Goal: Task Accomplishment & Management: Manage account settings

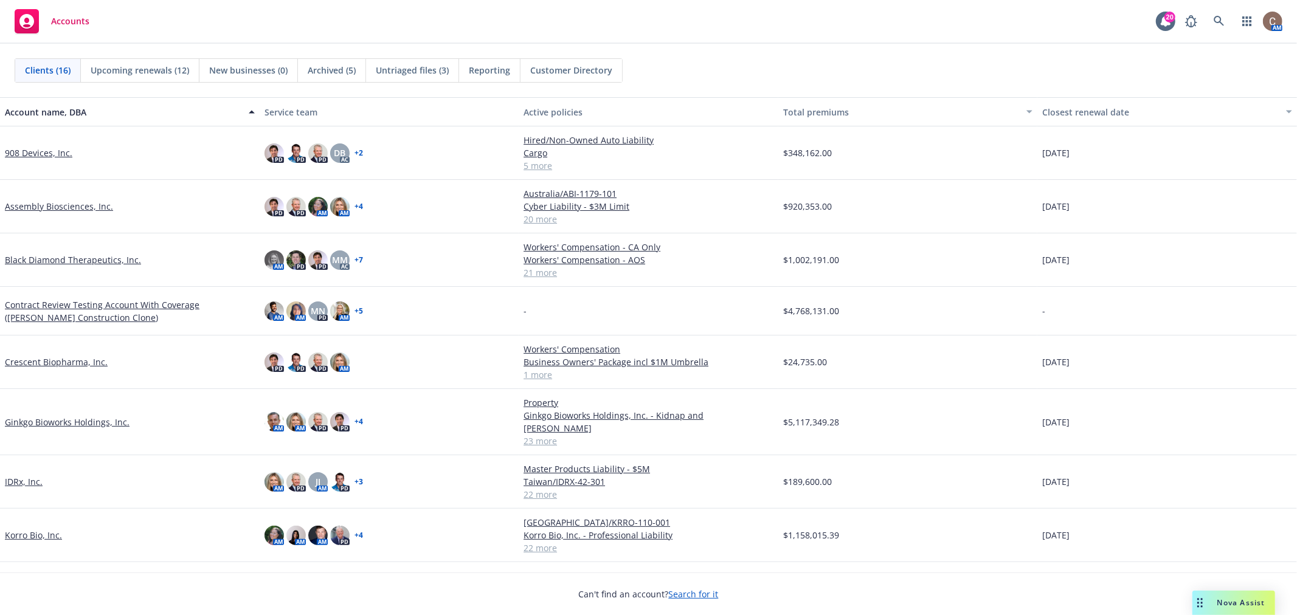
click at [27, 416] on link "Ginkgo Bioworks Holdings, Inc." at bounding box center [67, 422] width 125 height 13
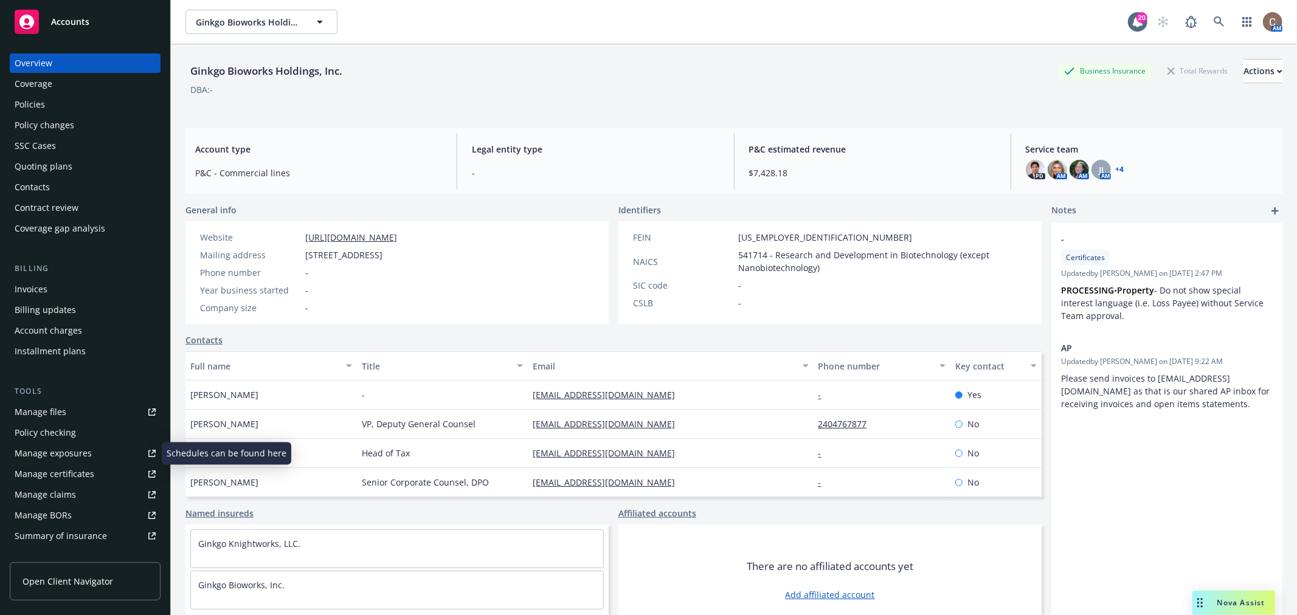
click at [60, 480] on div "Manage certificates" at bounding box center [55, 474] width 80 height 19
click at [64, 23] on span "Accounts" at bounding box center [70, 22] width 38 height 10
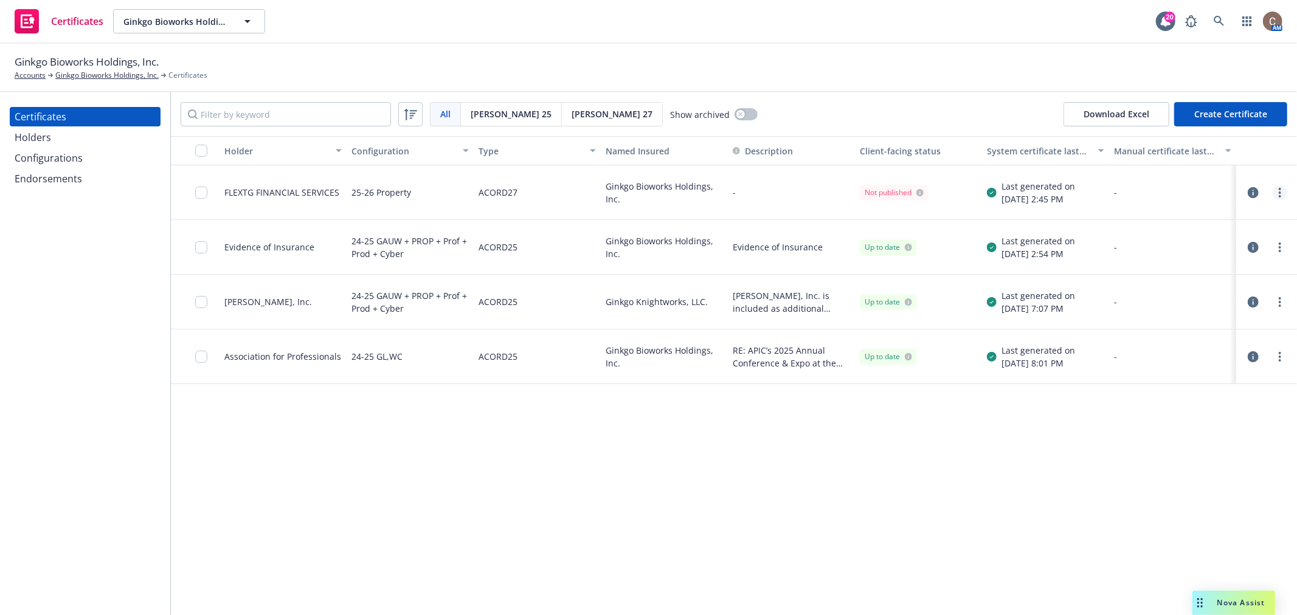
click at [1279, 190] on icon "more" at bounding box center [1280, 193] width 2 height 10
click at [1133, 221] on link "Edit" at bounding box center [1189, 218] width 195 height 24
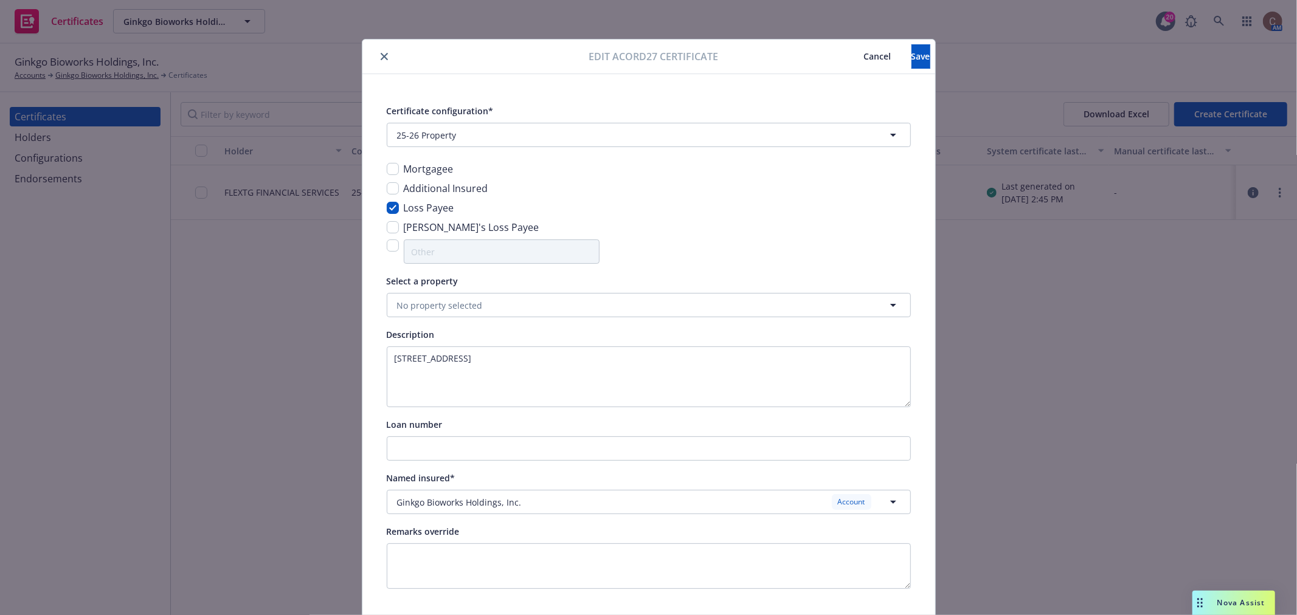
click at [864, 52] on span "Cancel" at bounding box center [877, 56] width 27 height 12
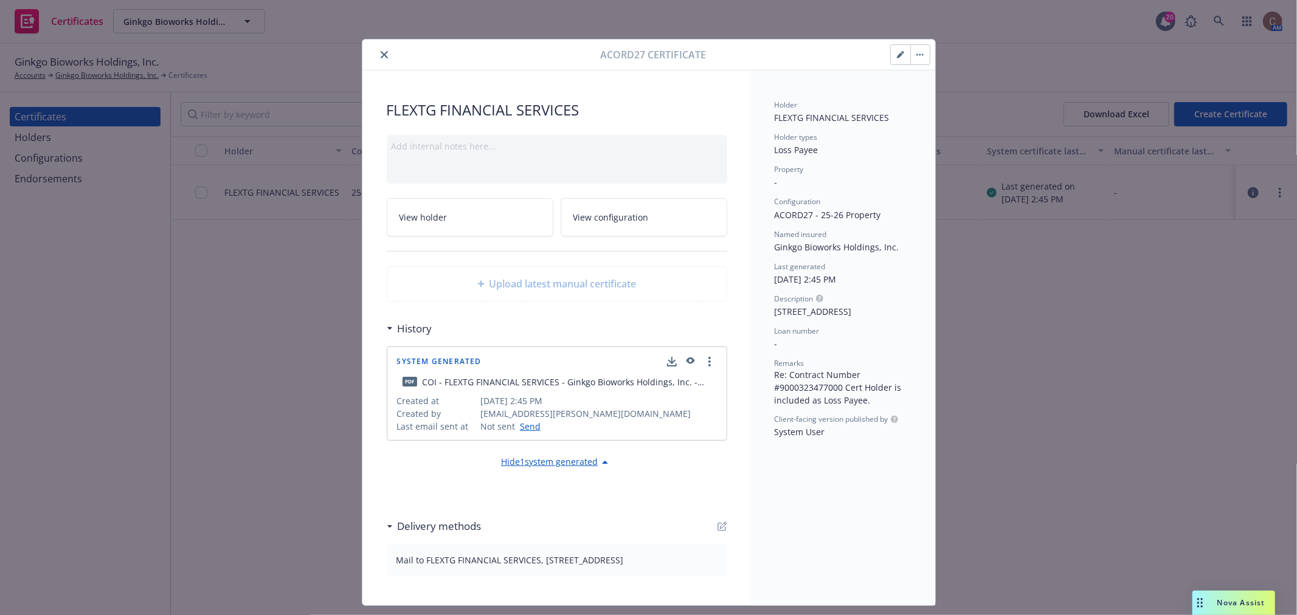
click at [901, 54] on button "button" at bounding box center [900, 54] width 19 height 19
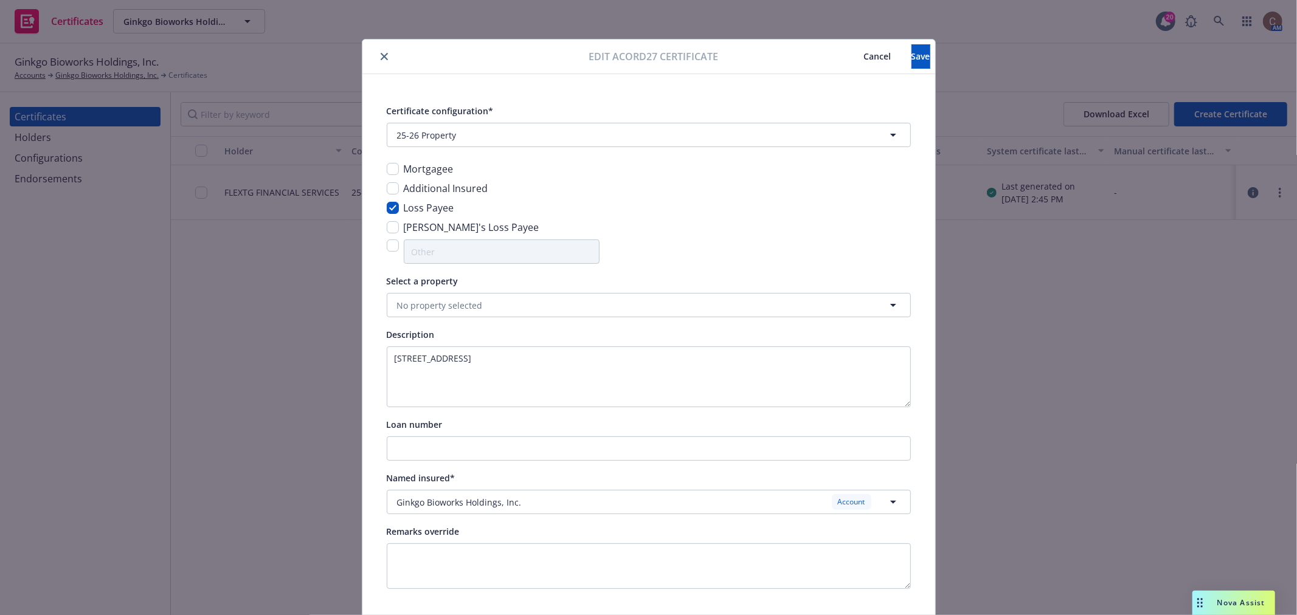
click at [864, 59] on span "Cancel" at bounding box center [877, 56] width 27 height 12
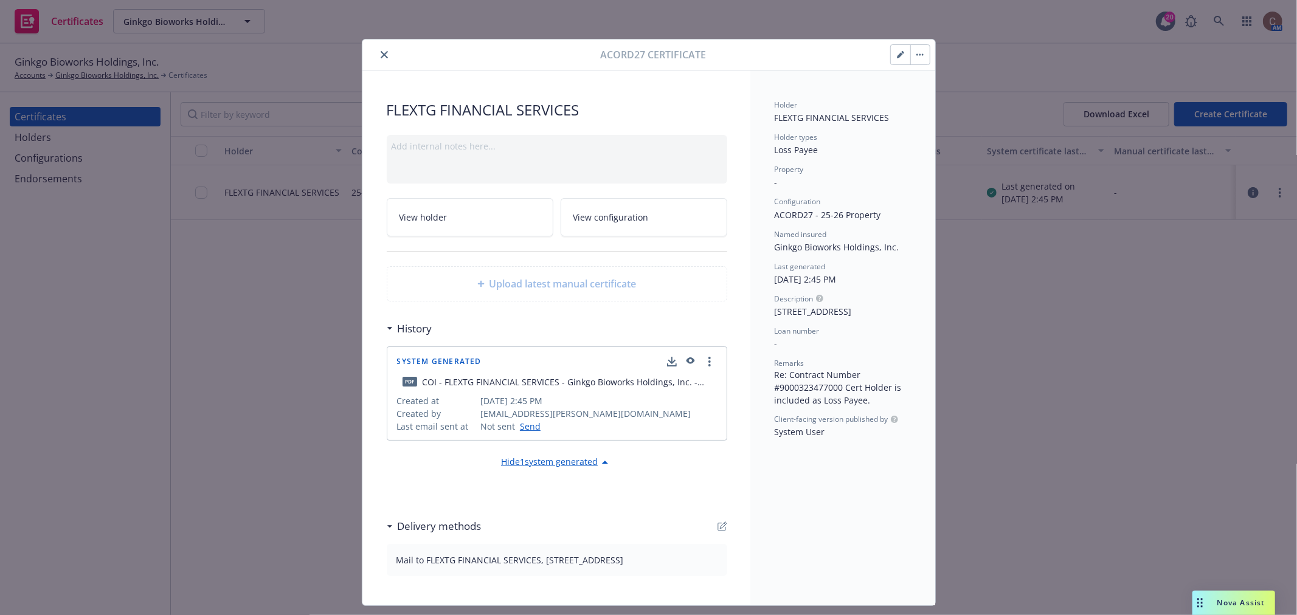
drag, startPoint x: 383, startPoint y: 55, endPoint x: 355, endPoint y: 65, distance: 29.8
click at [383, 54] on button "close" at bounding box center [384, 54] width 15 height 15
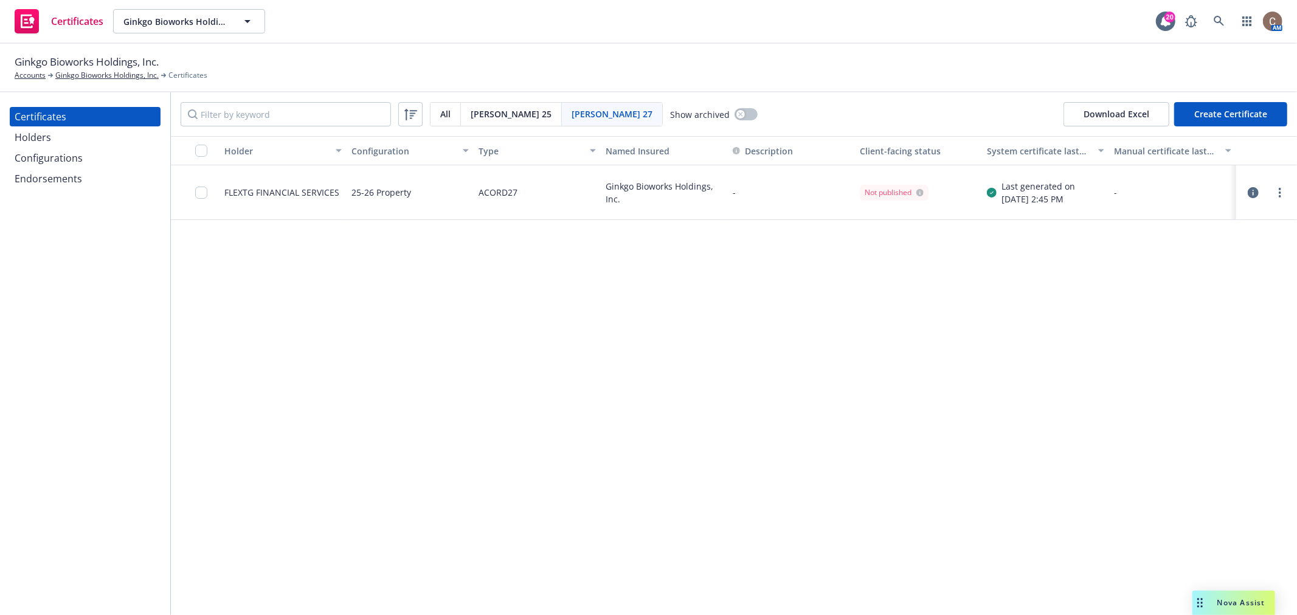
click at [108, 137] on div "Holders" at bounding box center [85, 137] width 141 height 19
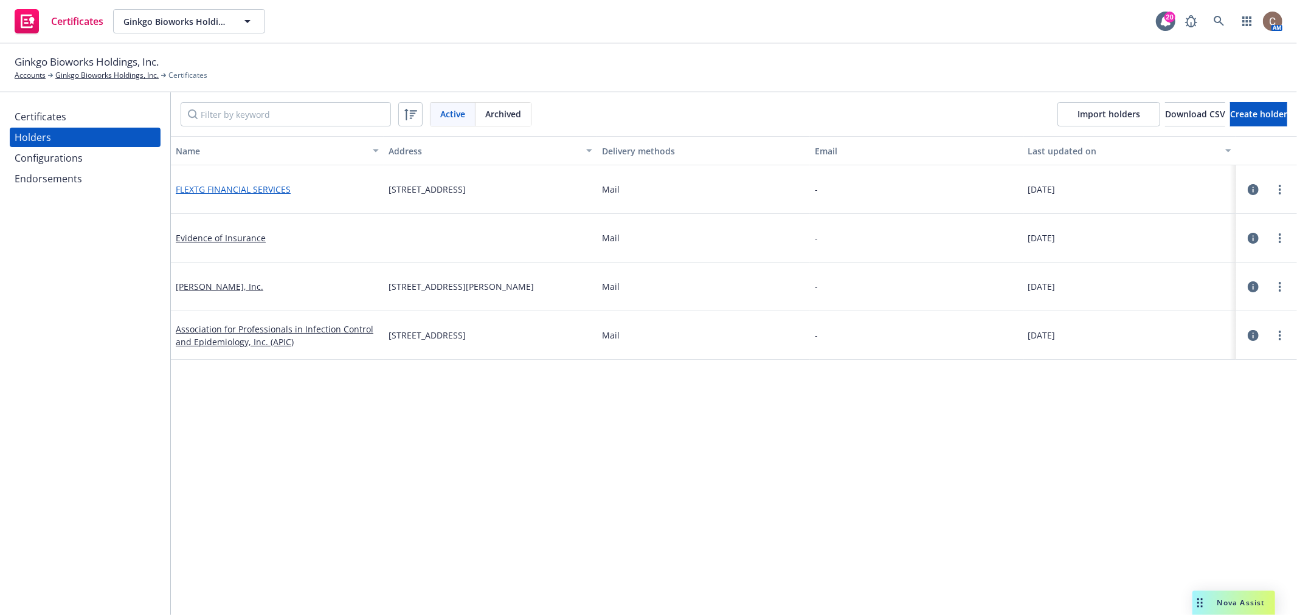
click at [211, 188] on link "FLEXTG FINANCIAL SERVICES" at bounding box center [233, 190] width 115 height 12
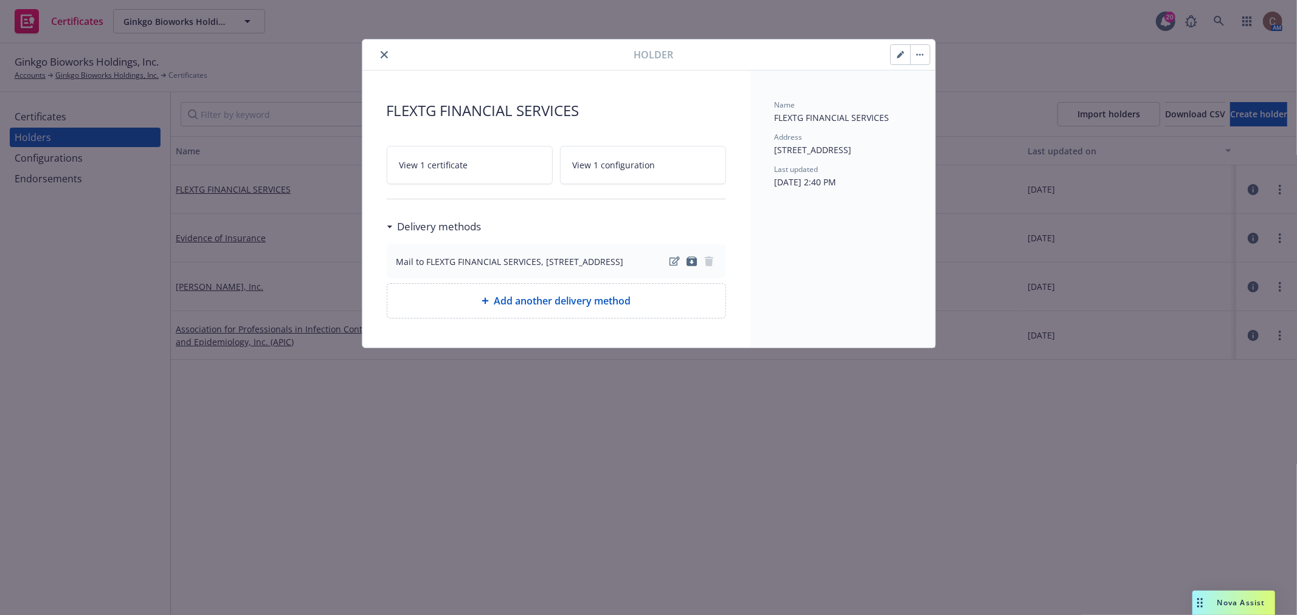
click at [900, 55] on icon "button" at bounding box center [900, 55] width 6 height 6
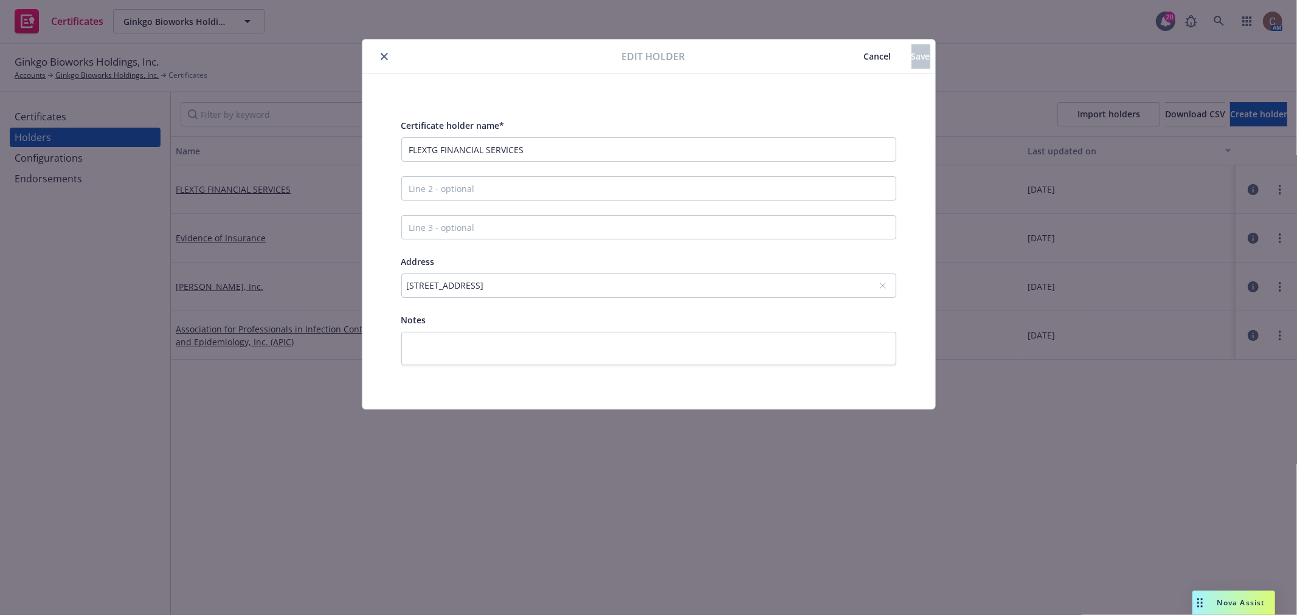
click at [704, 286] on div "10201 Centurion Parkway North, Suite 100, Jacksonville, FL, 32256, USA" at bounding box center [643, 285] width 472 height 13
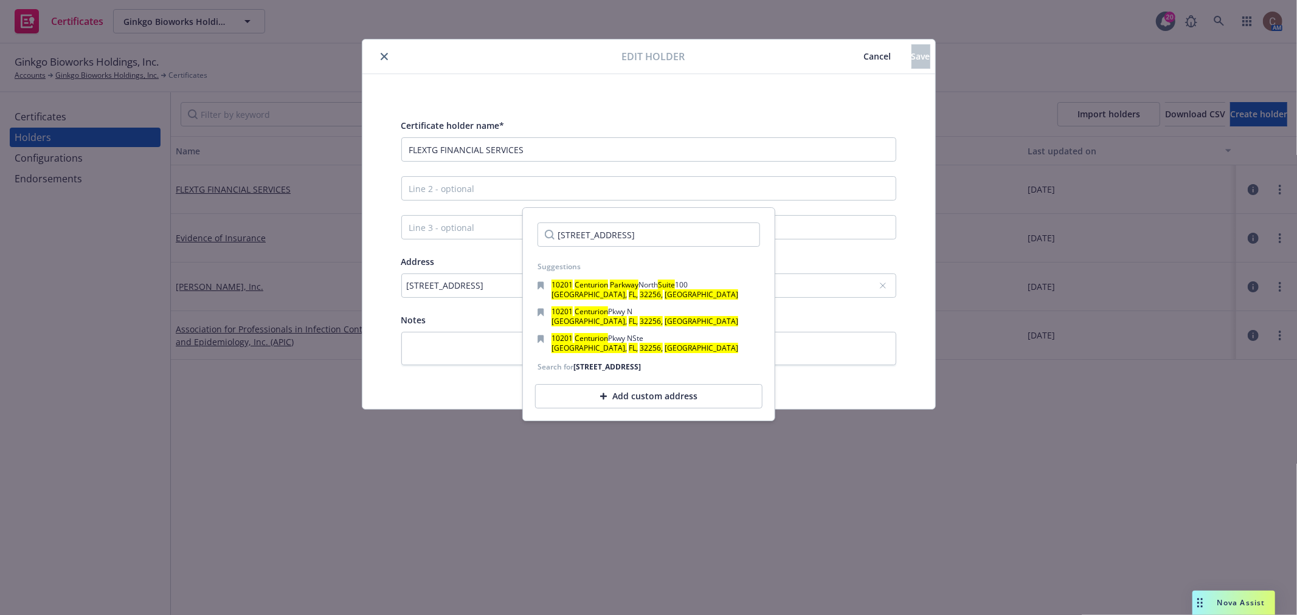
click at [686, 406] on div "Add custom address" at bounding box center [648, 396] width 227 height 24
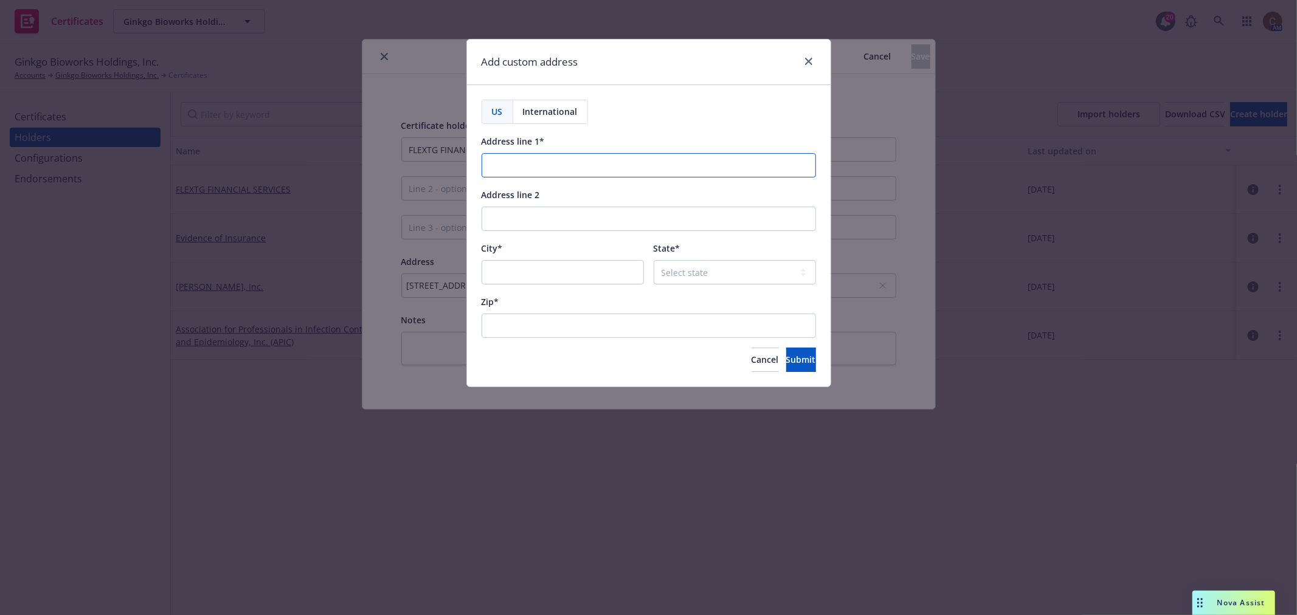
click at [554, 170] on input "Address line 1*" at bounding box center [649, 165] width 334 height 24
paste input "PO BOX 202133 Florence, SC 29502"
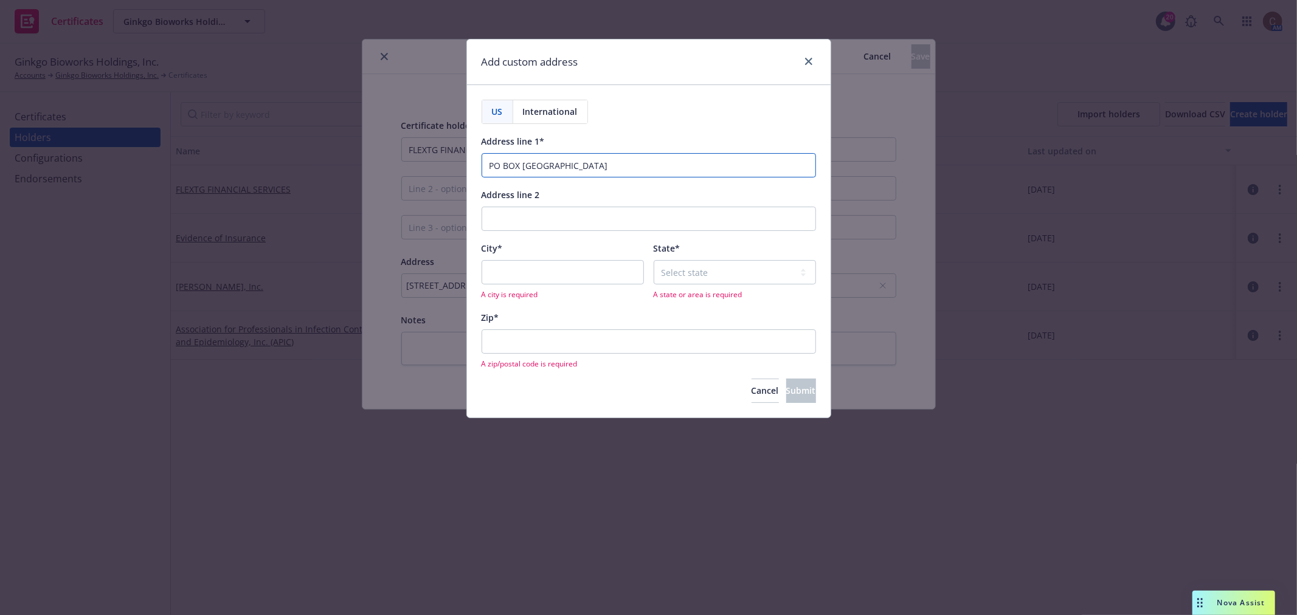
type input "PO BOX 202133 Florence, SC 29502"
click at [573, 278] on input "City*" at bounding box center [563, 272] width 162 height 24
click at [575, 268] on input "City*" at bounding box center [563, 272] width 162 height 24
type input "Florence"
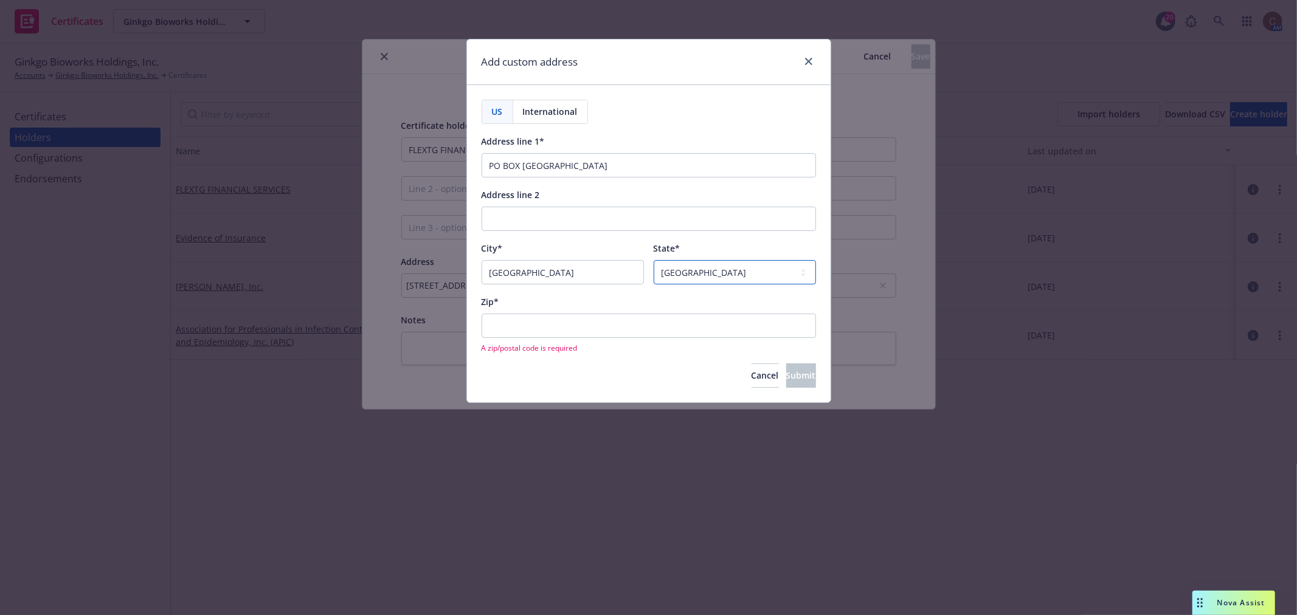
click at [721, 271] on select "Select state Alabama Alaska American Samoa Arizona Arkansas Baker Island Califo…" at bounding box center [735, 272] width 162 height 24
select select "SC"
click at [654, 261] on select "Select state Alabama Alaska American Samoa Arizona Arkansas Baker Island Califo…" at bounding box center [735, 272] width 162 height 24
click at [635, 163] on input "PO BOX 202133 Florence, SC 29502" at bounding box center [649, 165] width 334 height 24
drag, startPoint x: 632, startPoint y: 164, endPoint x: 616, endPoint y: 162, distance: 16.6
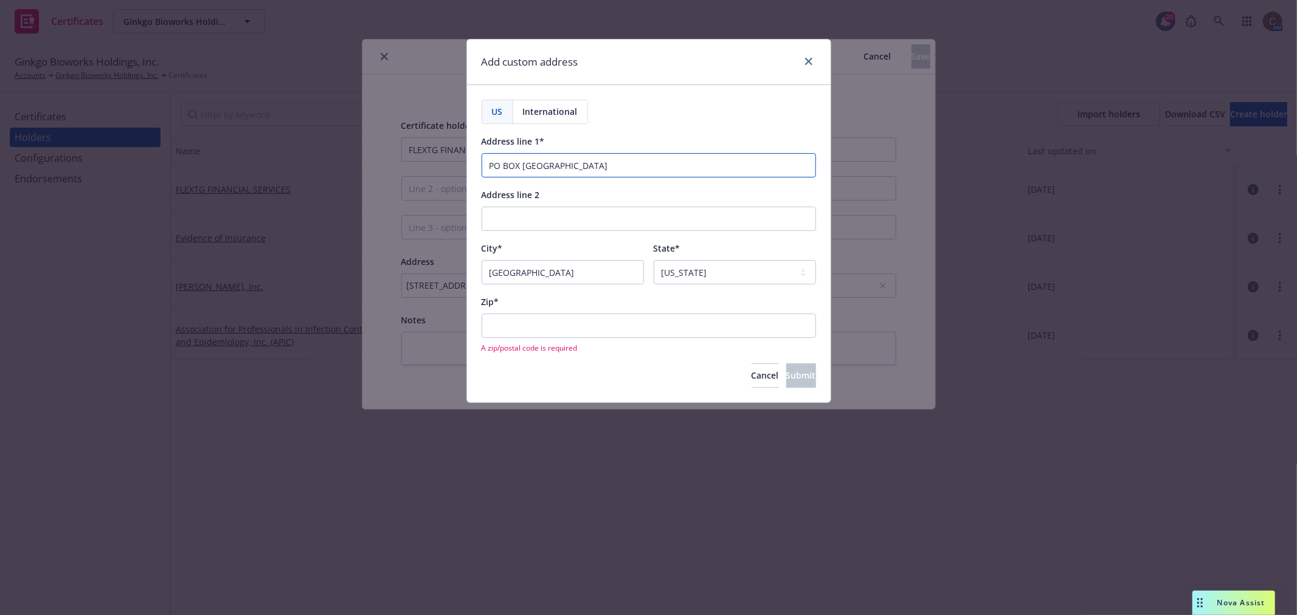
click at [616, 162] on input "PO BOX 202133 Florence, SC 29502" at bounding box center [649, 165] width 334 height 24
click at [596, 327] on input "Zip*" at bounding box center [649, 326] width 334 height 24
paste input "29502"
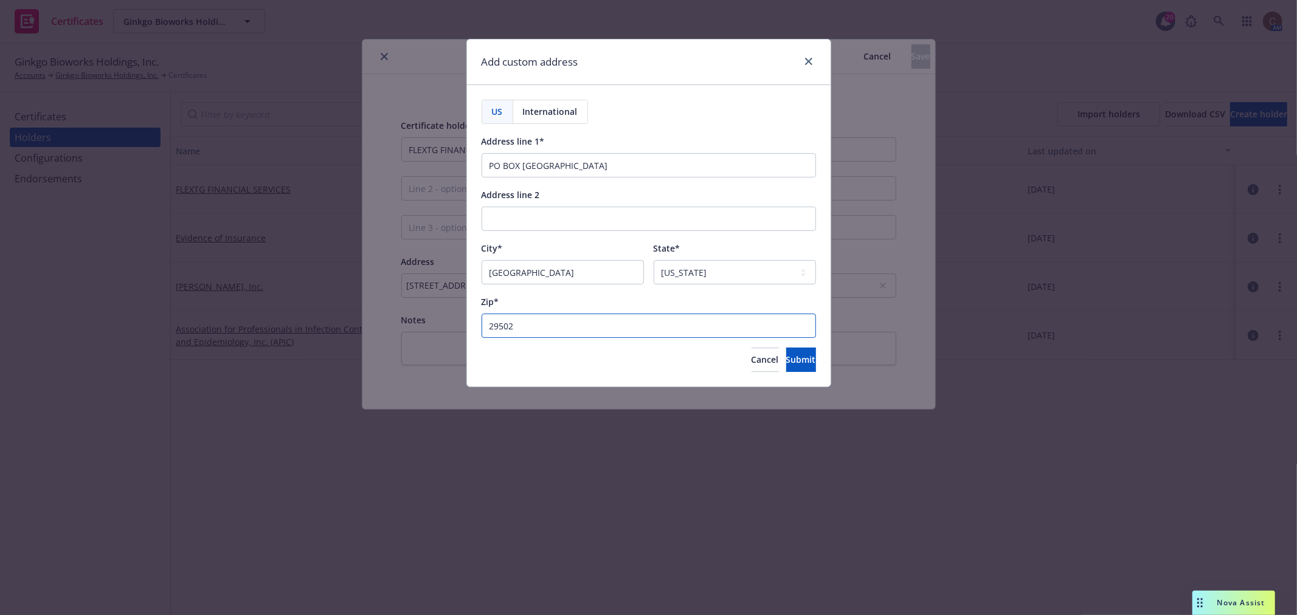
type input "29502"
drag, startPoint x: 648, startPoint y: 164, endPoint x: 555, endPoint y: 168, distance: 93.7
click at [555, 168] on input "PO BOX 202133 Florence, SC 29502" at bounding box center [649, 165] width 334 height 24
type input "PO BOX 202133"
click at [663, 122] on div "US International Address line 1* PO BOX 202133 Address line 2 City* Florence St…" at bounding box center [649, 236] width 334 height 272
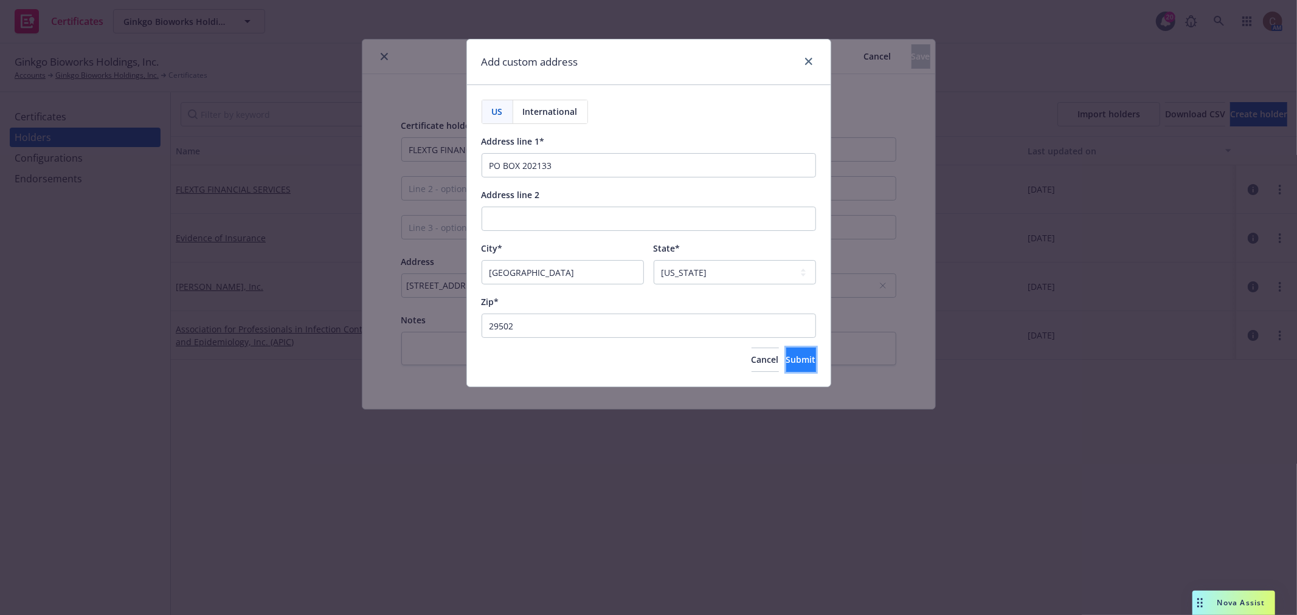
click at [786, 365] on span "Submit" at bounding box center [801, 360] width 30 height 12
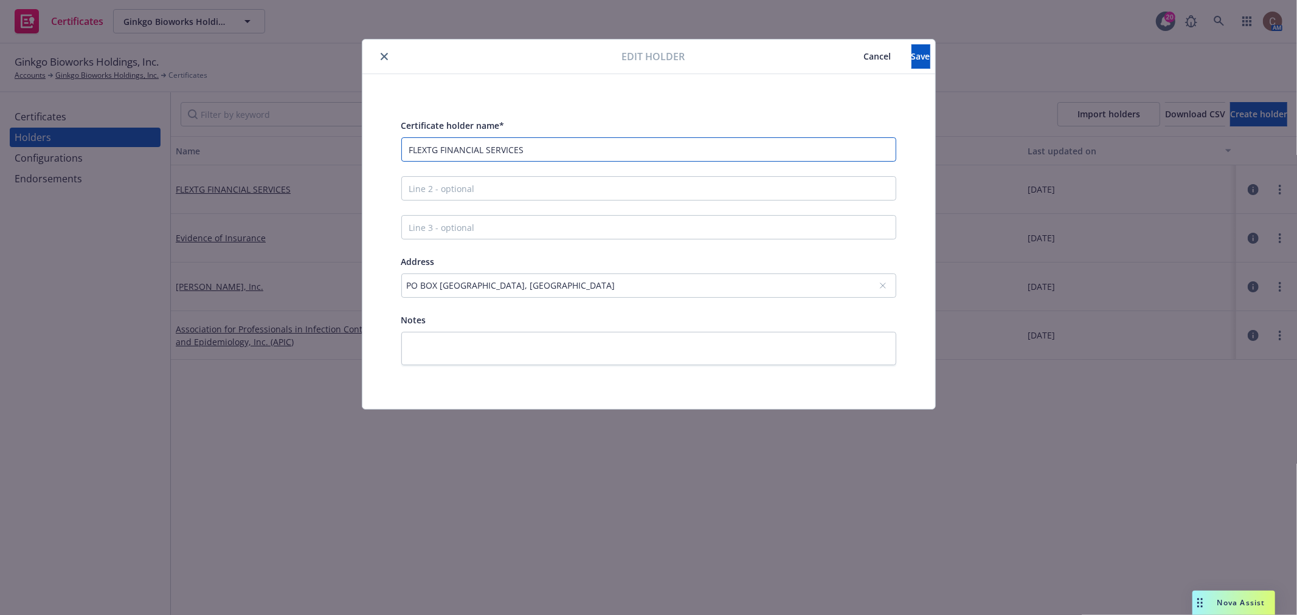
click at [427, 151] on input "FLEXTG FINANCIAL SERVICES" at bounding box center [648, 149] width 495 height 24
drag, startPoint x: 505, startPoint y: 155, endPoint x: 354, endPoint y: 140, distance: 151.0
click at [357, 141] on div "Edit holder Cancel Save Certificate holder name* FlexTG FINANCIAL SERVICES Addr…" at bounding box center [648, 307] width 1297 height 615
paste input "inancial Services"
type input "FlexTG Financial Services"
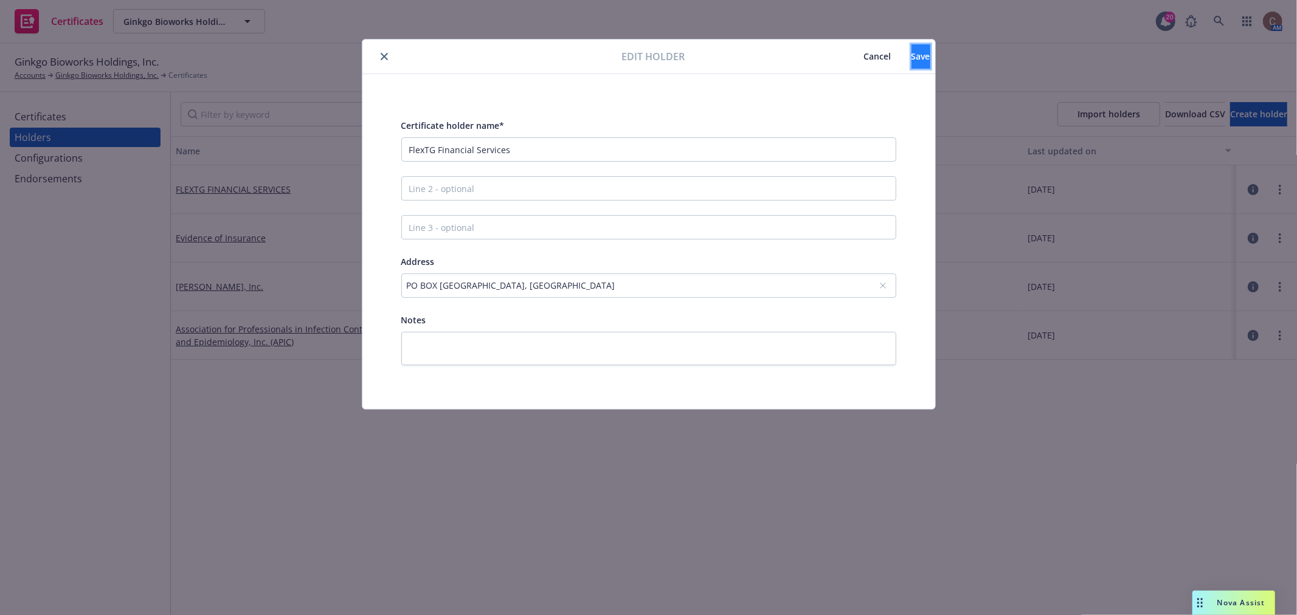
click at [911, 63] on button "Save" at bounding box center [920, 56] width 19 height 24
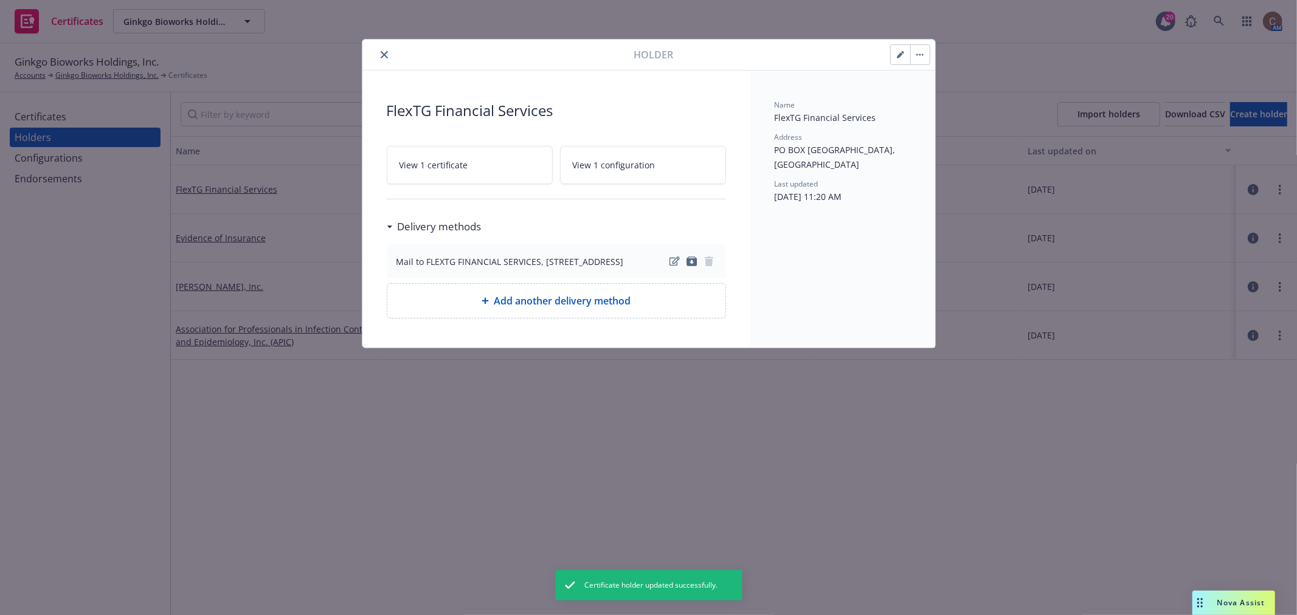
click at [386, 55] on icon "close" at bounding box center [384, 54] width 7 height 7
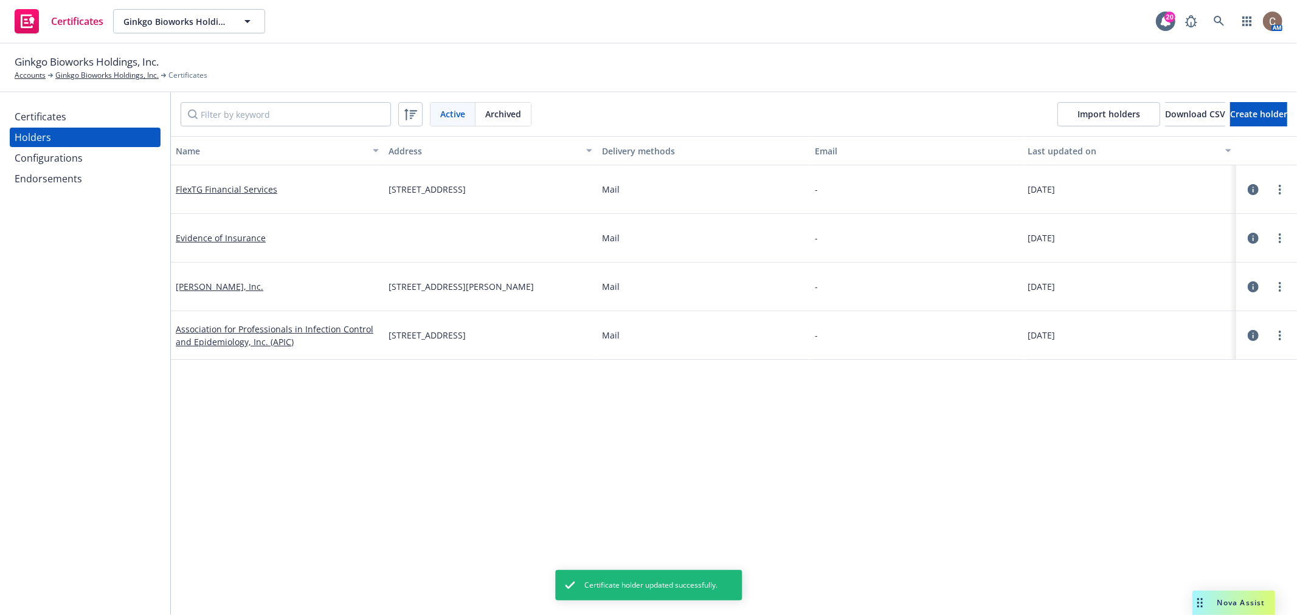
click at [50, 114] on div "Certificates" at bounding box center [41, 116] width 52 height 19
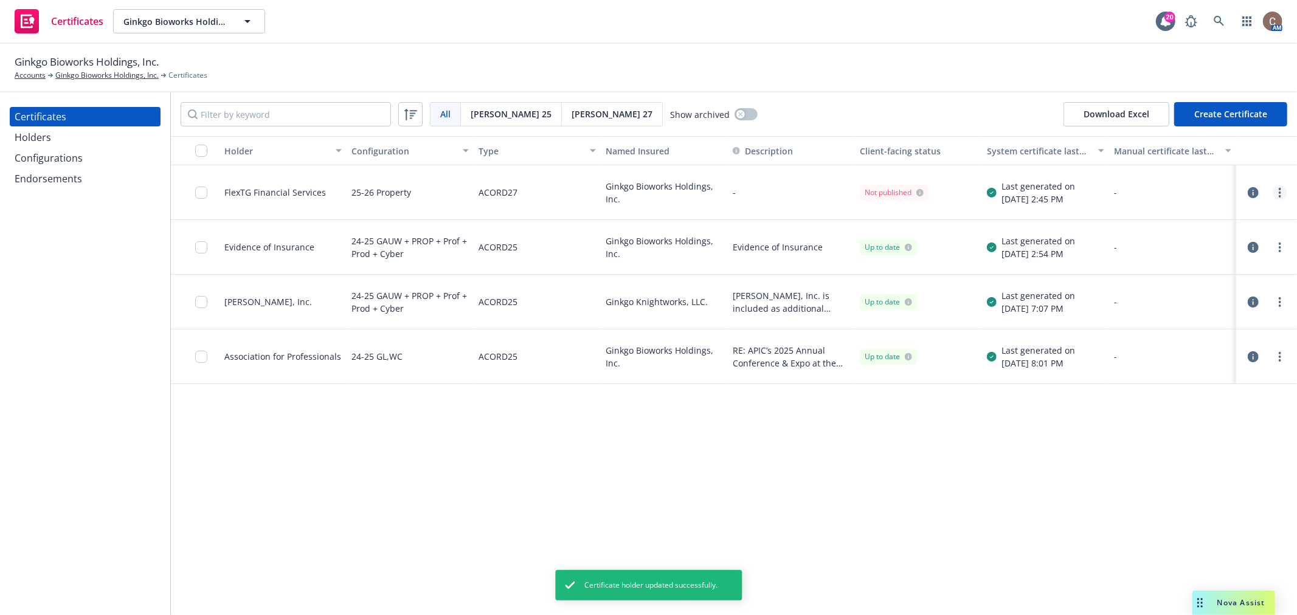
click at [1274, 196] on link "more" at bounding box center [1280, 192] width 15 height 15
click at [1153, 260] on link "Regenerate" at bounding box center [1189, 266] width 195 height 24
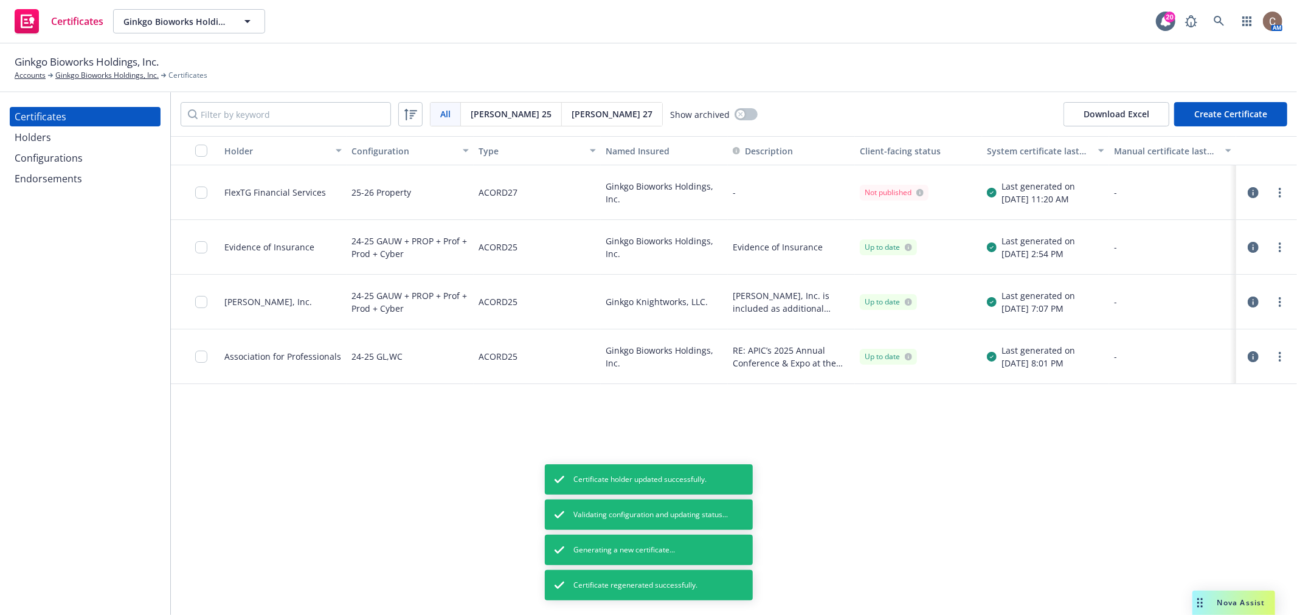
click at [1251, 192] on icon "button" at bounding box center [1253, 192] width 11 height 11
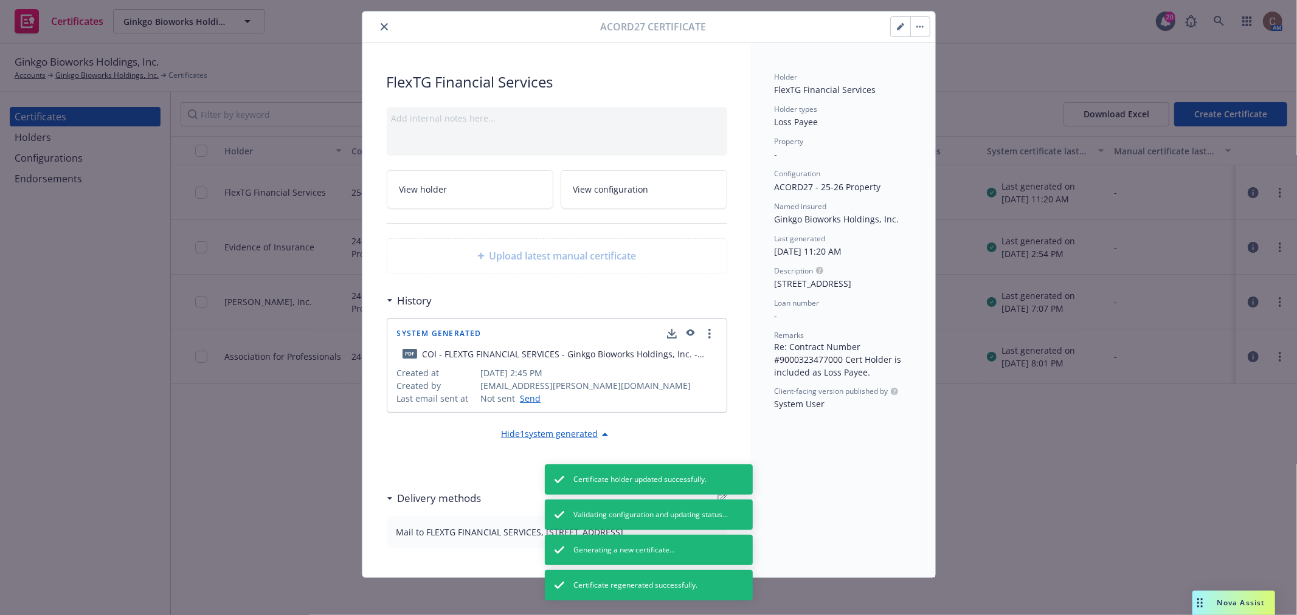
scroll to position [43, 0]
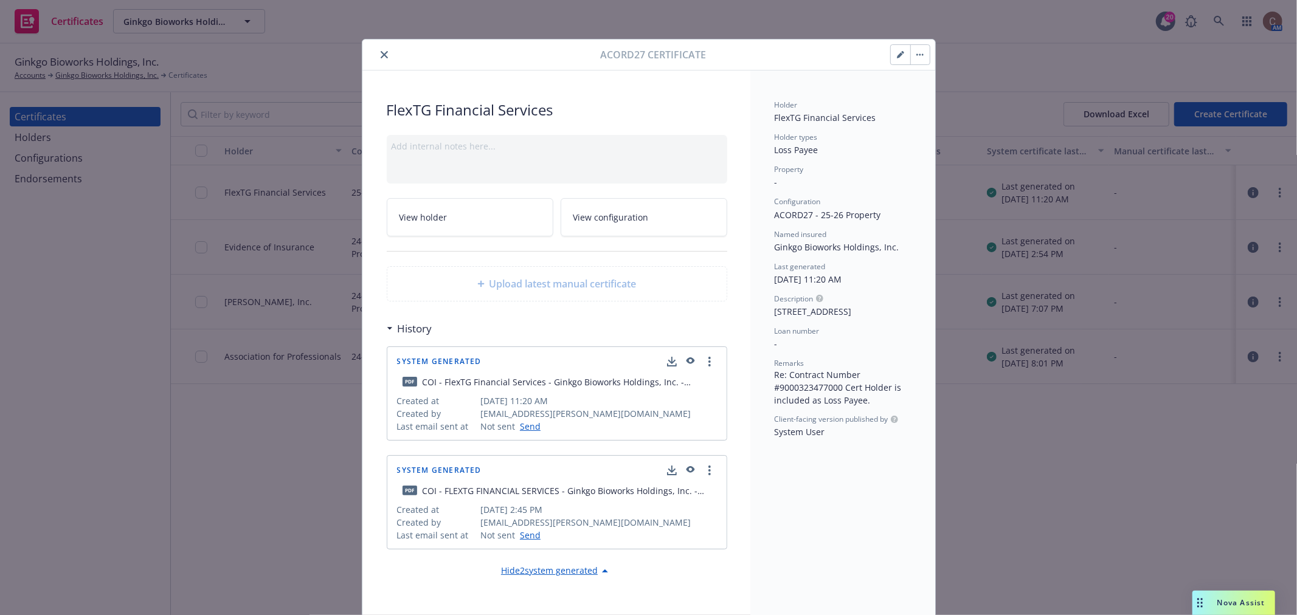
click at [684, 363] on icon "button" at bounding box center [689, 362] width 11 height 9
click at [381, 52] on icon "close" at bounding box center [384, 54] width 7 height 7
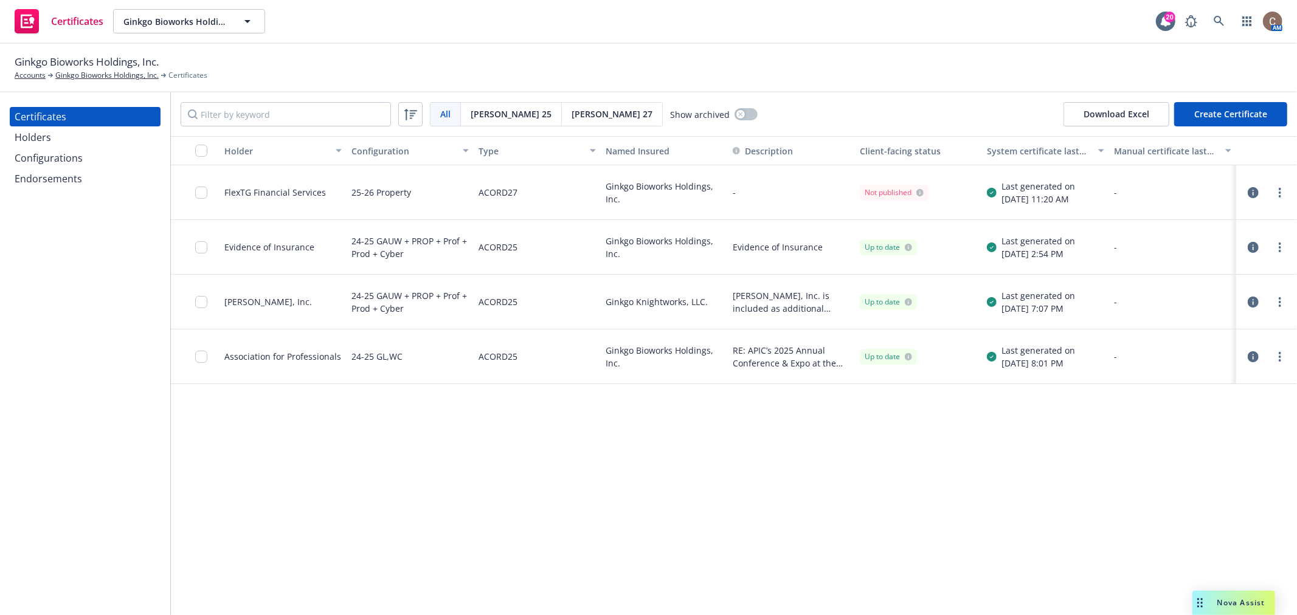
click at [81, 143] on div "Holders" at bounding box center [85, 137] width 141 height 19
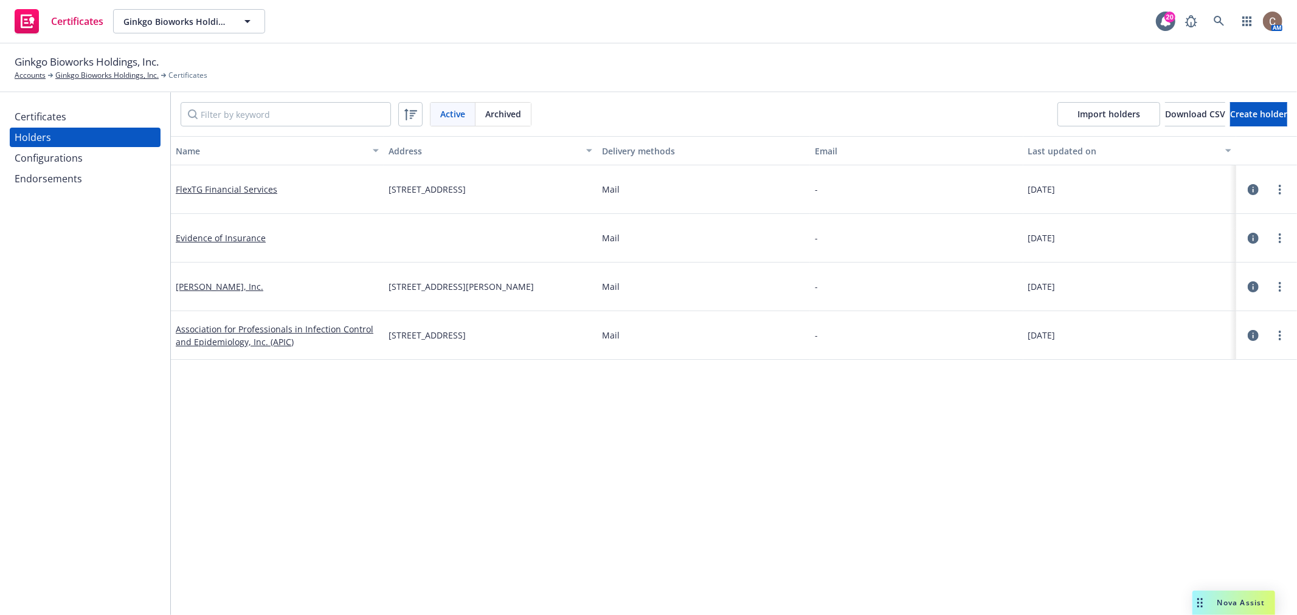
click at [1248, 193] on icon "button" at bounding box center [1253, 189] width 11 height 11
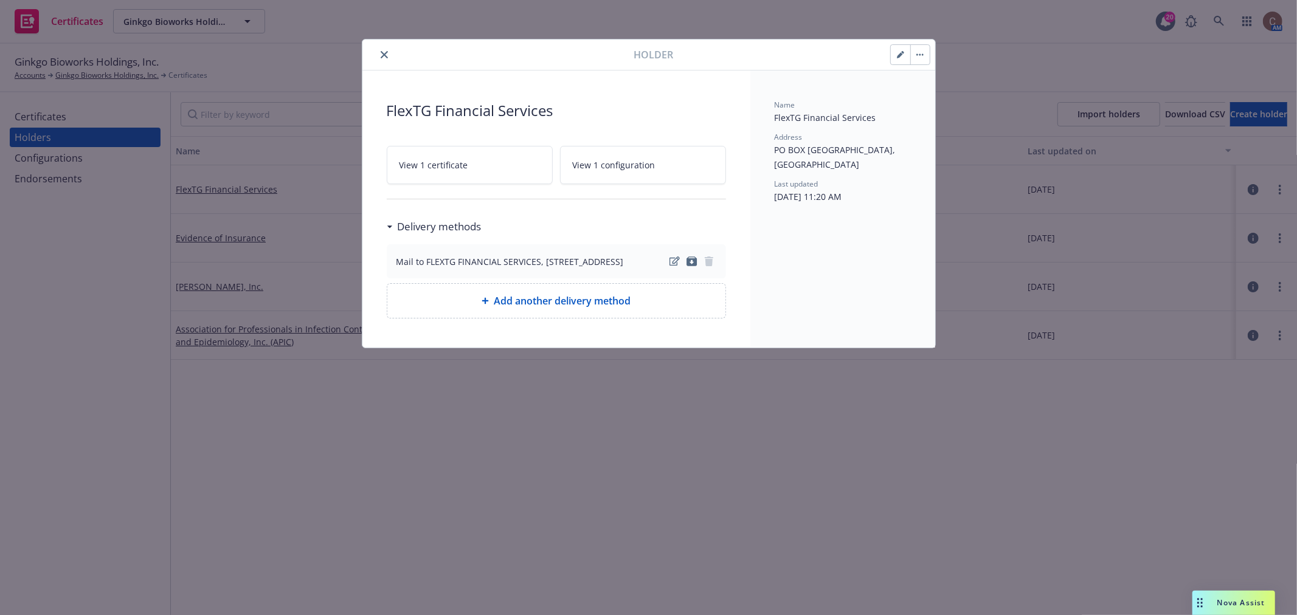
click at [902, 58] on icon "button" at bounding box center [900, 54] width 7 height 7
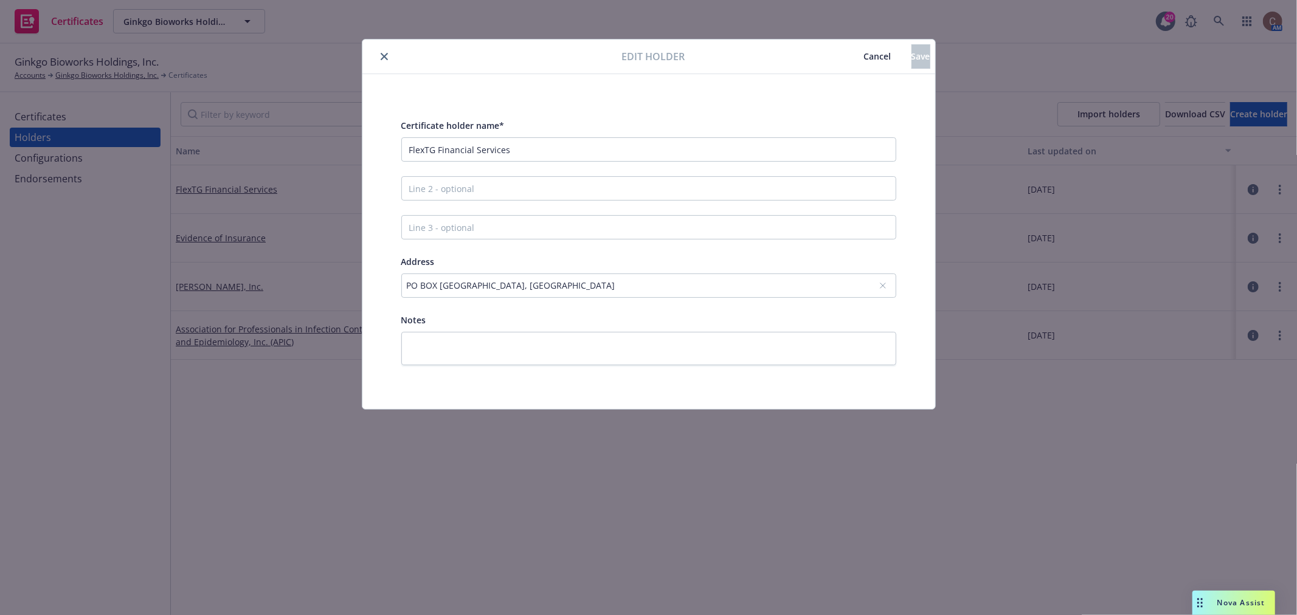
click at [382, 57] on icon "close" at bounding box center [384, 56] width 7 height 7
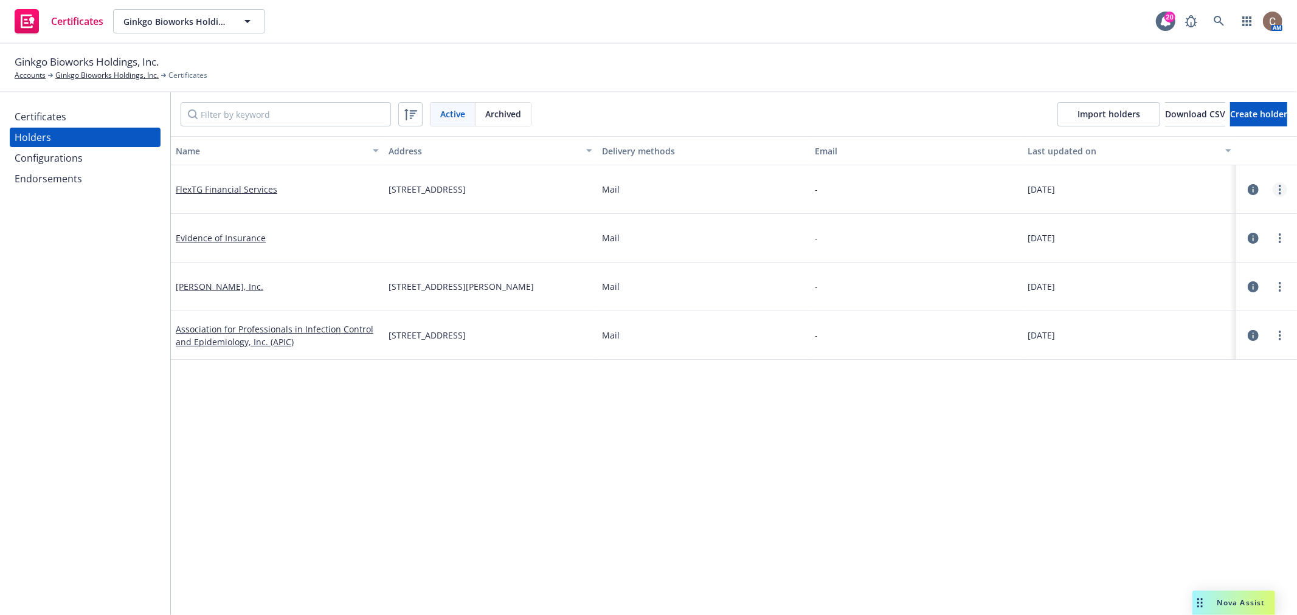
click at [1279, 186] on icon "more" at bounding box center [1280, 190] width 2 height 10
click at [1248, 187] on icon "button" at bounding box center [1253, 189] width 11 height 11
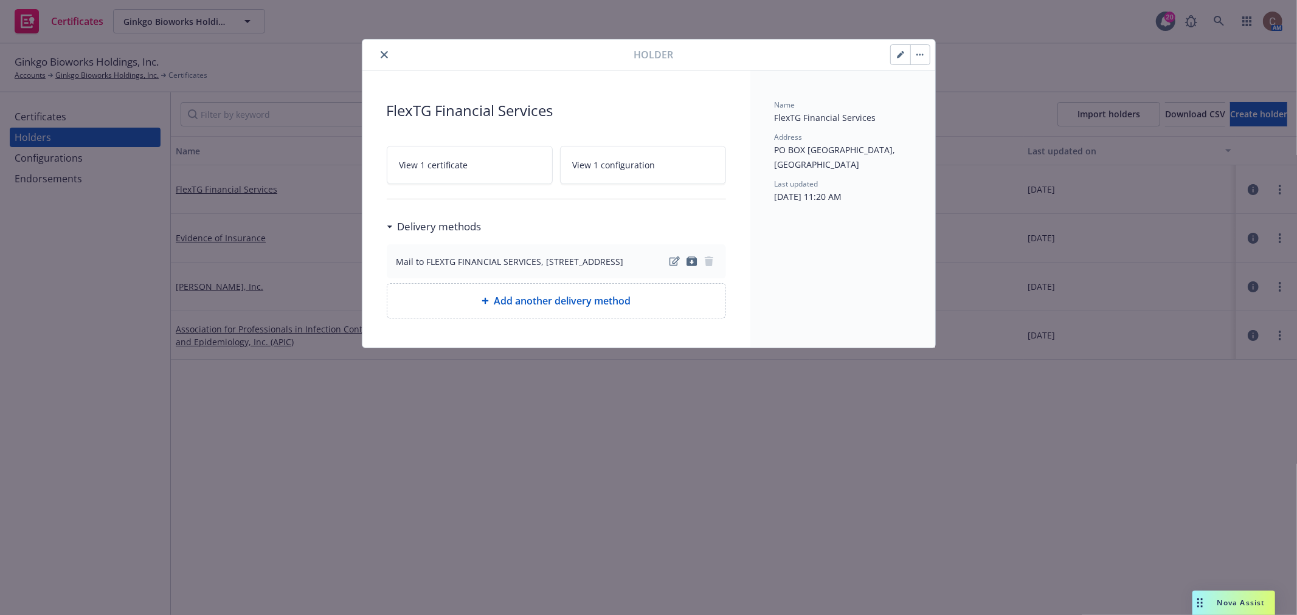
click at [898, 55] on icon "button" at bounding box center [900, 55] width 6 height 6
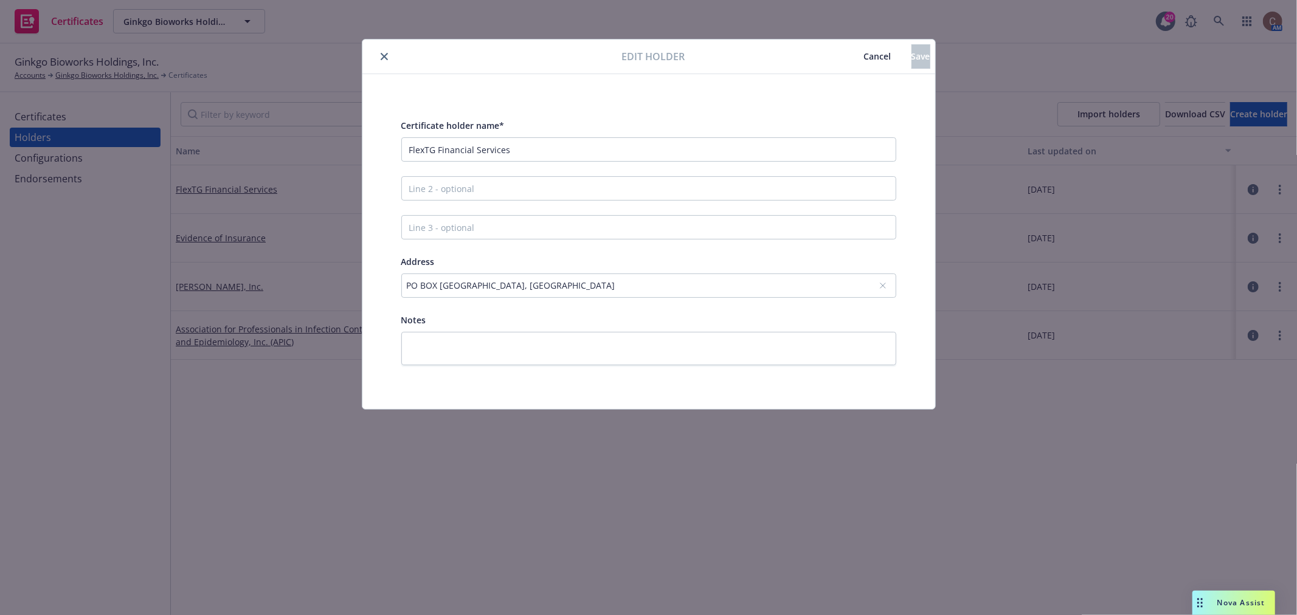
click at [573, 286] on div "PO BOX 202133 Florence, SC 29502, Florence, SC, 29502, USA" at bounding box center [643, 285] width 472 height 13
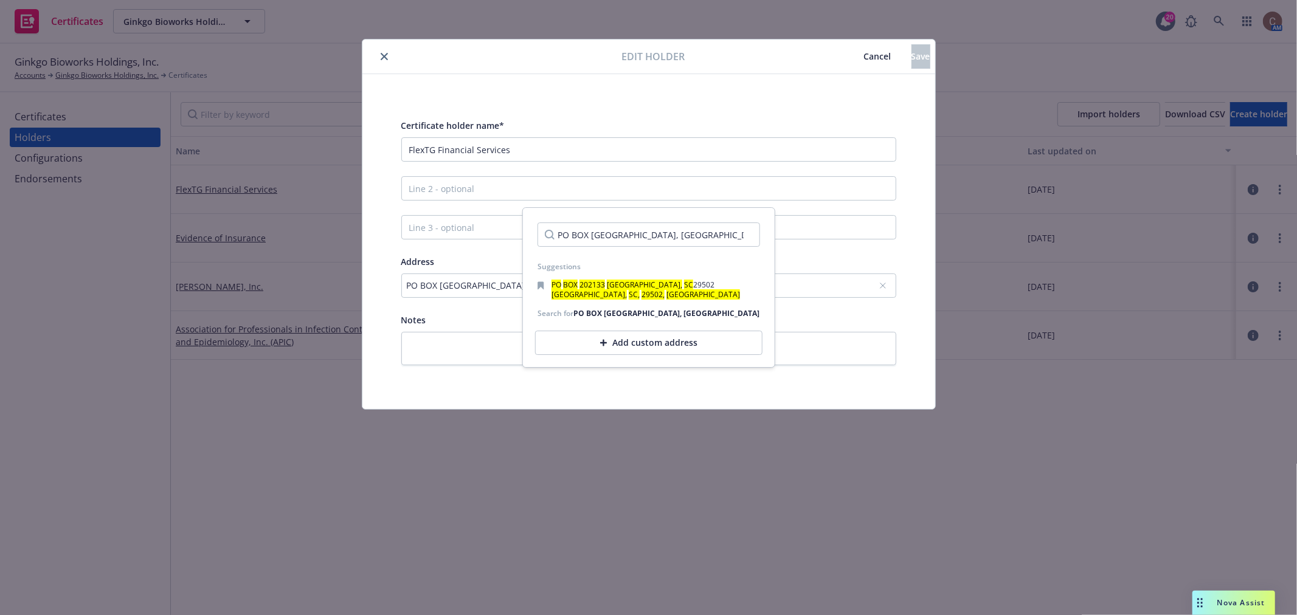
click at [649, 348] on div "Add custom address" at bounding box center [648, 343] width 227 height 24
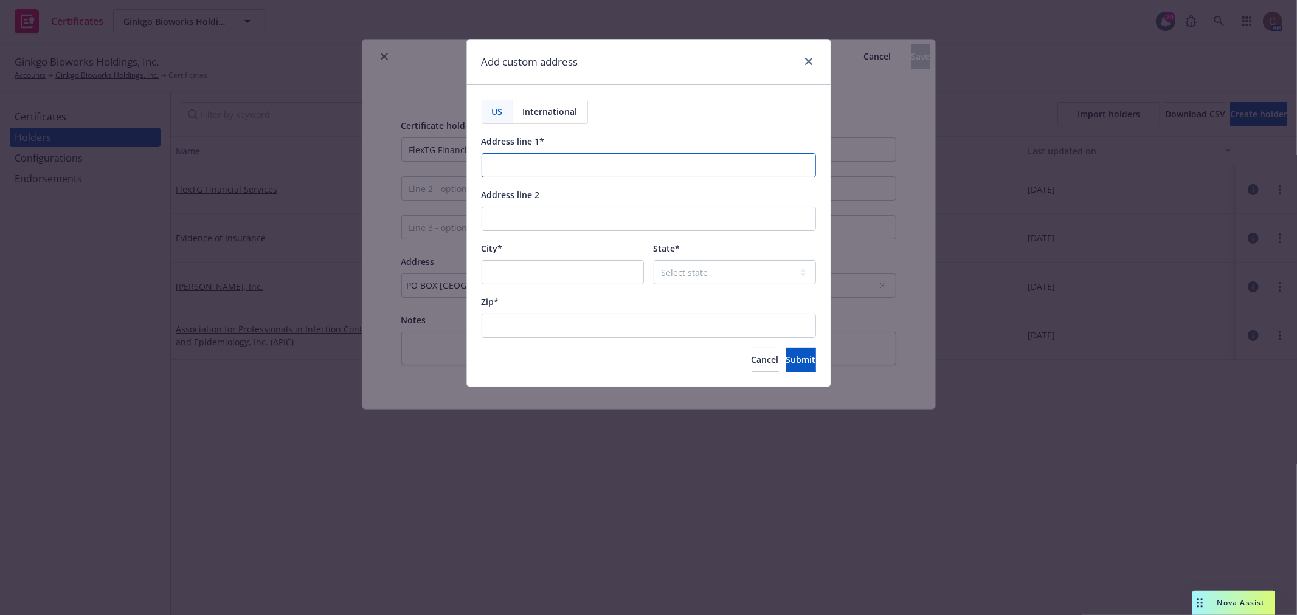
click at [561, 167] on input "Address line 1*" at bounding box center [649, 165] width 334 height 24
click at [629, 171] on input "Address line 1*" at bounding box center [649, 165] width 334 height 24
paste input "PO BOX 202133"
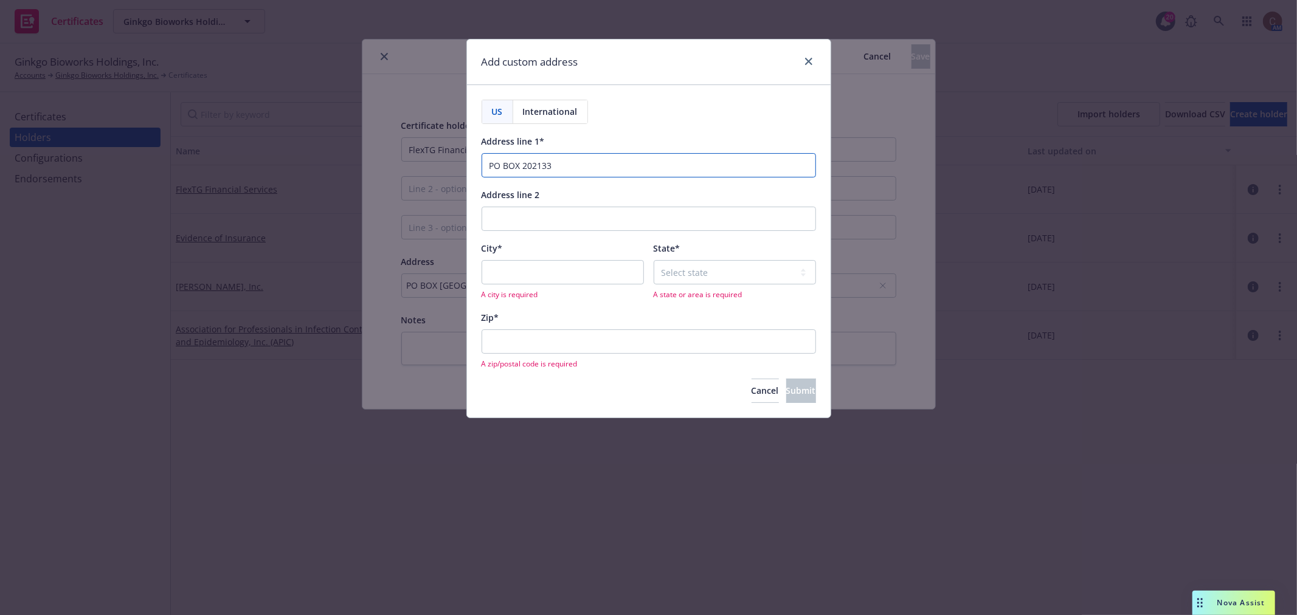
click at [489, 162] on input "PO BOX 202133" at bounding box center [649, 165] width 334 height 24
type input "PO BOX 202133"
click at [524, 265] on input "City*" at bounding box center [563, 272] width 162 height 24
type input "Florence"
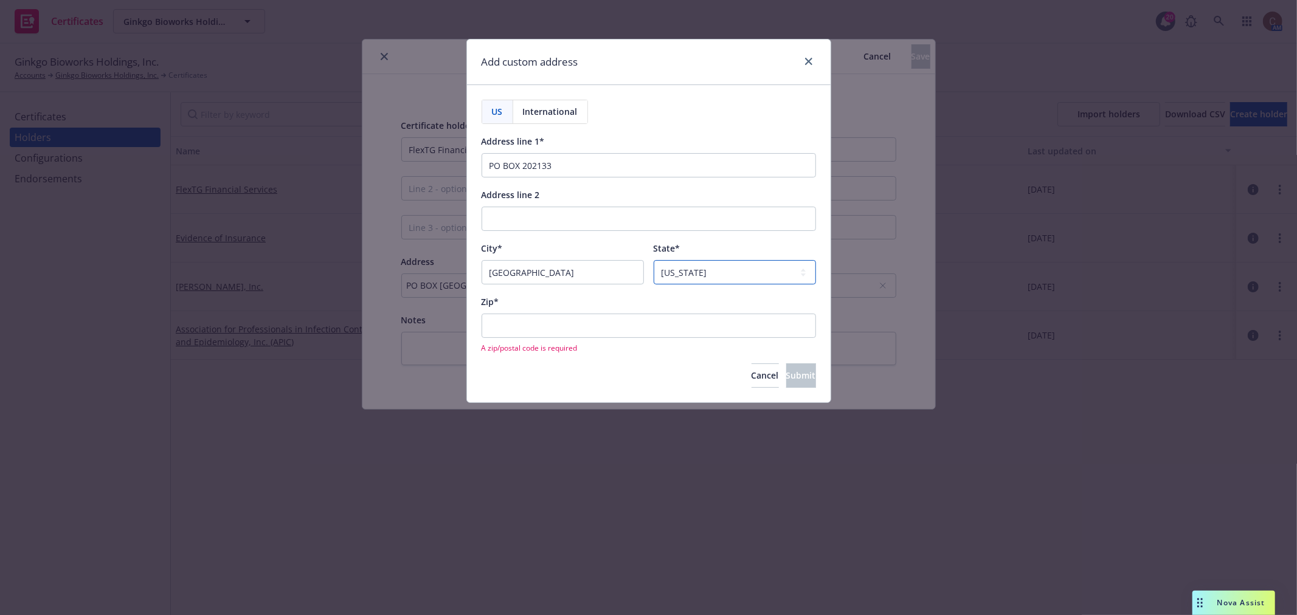
select select "SC"
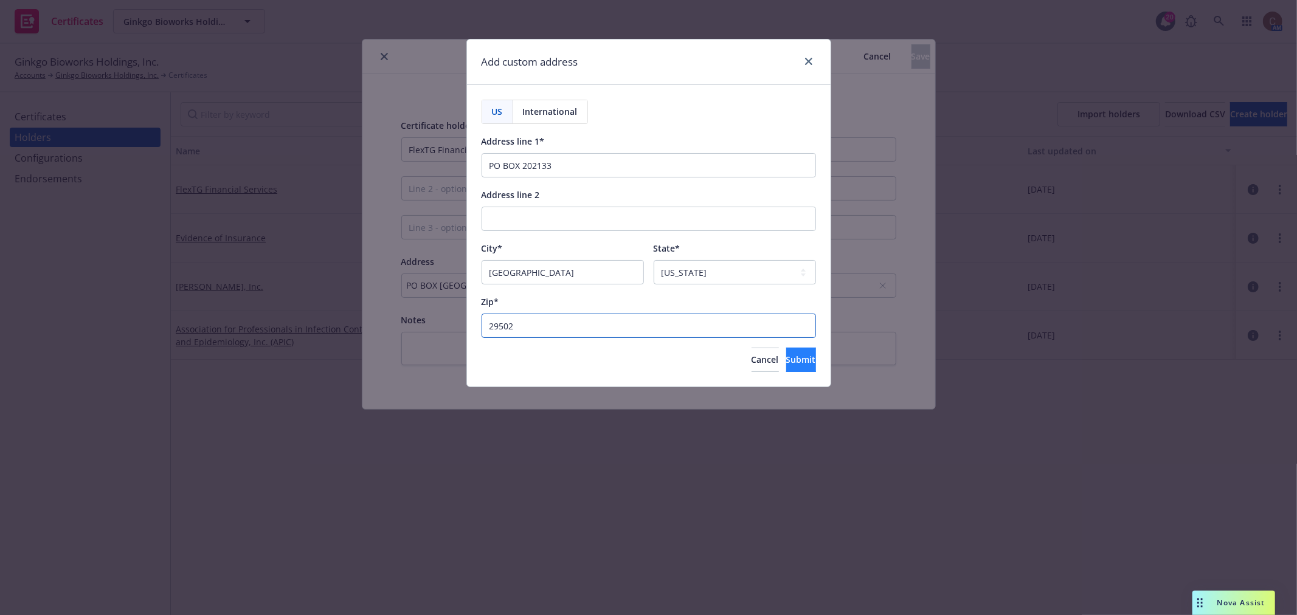
type input "29502"
click at [786, 356] on span "Submit" at bounding box center [801, 360] width 30 height 12
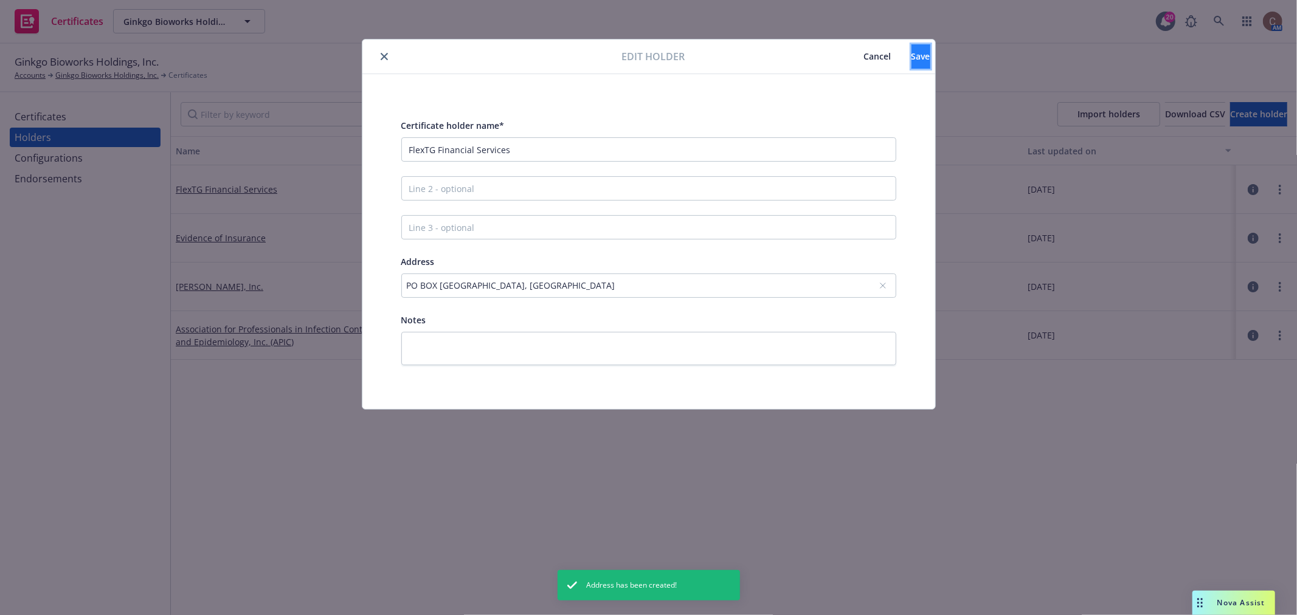
click at [911, 57] on span "Save" at bounding box center [920, 56] width 19 height 12
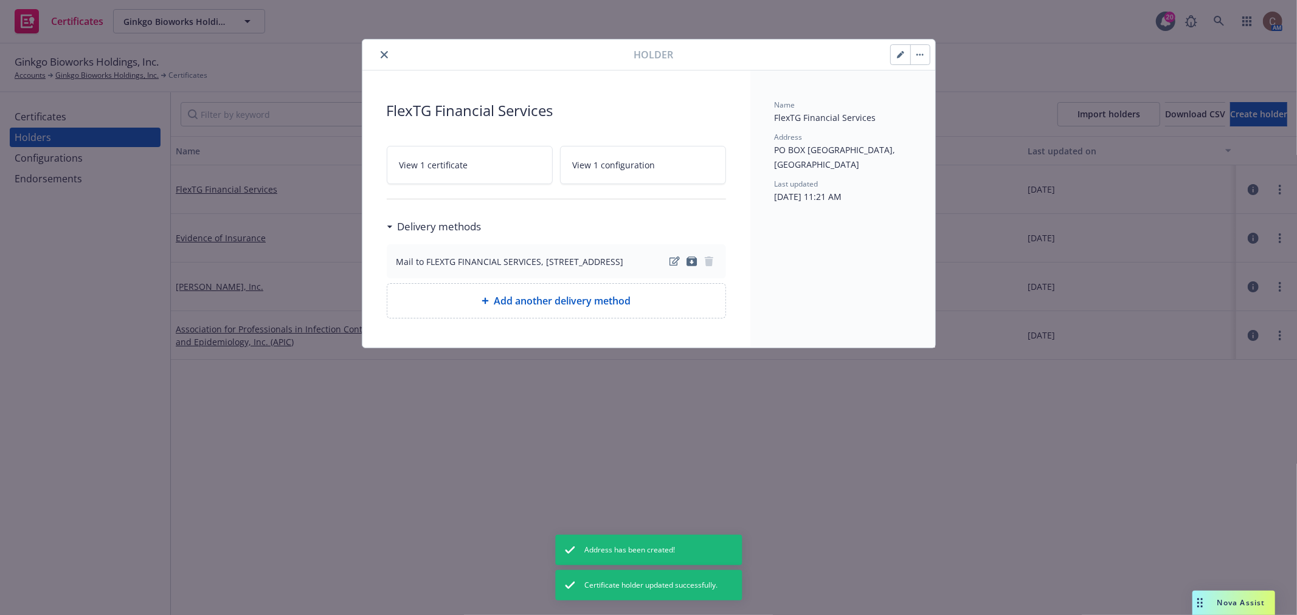
click at [381, 53] on icon "close" at bounding box center [384, 54] width 7 height 7
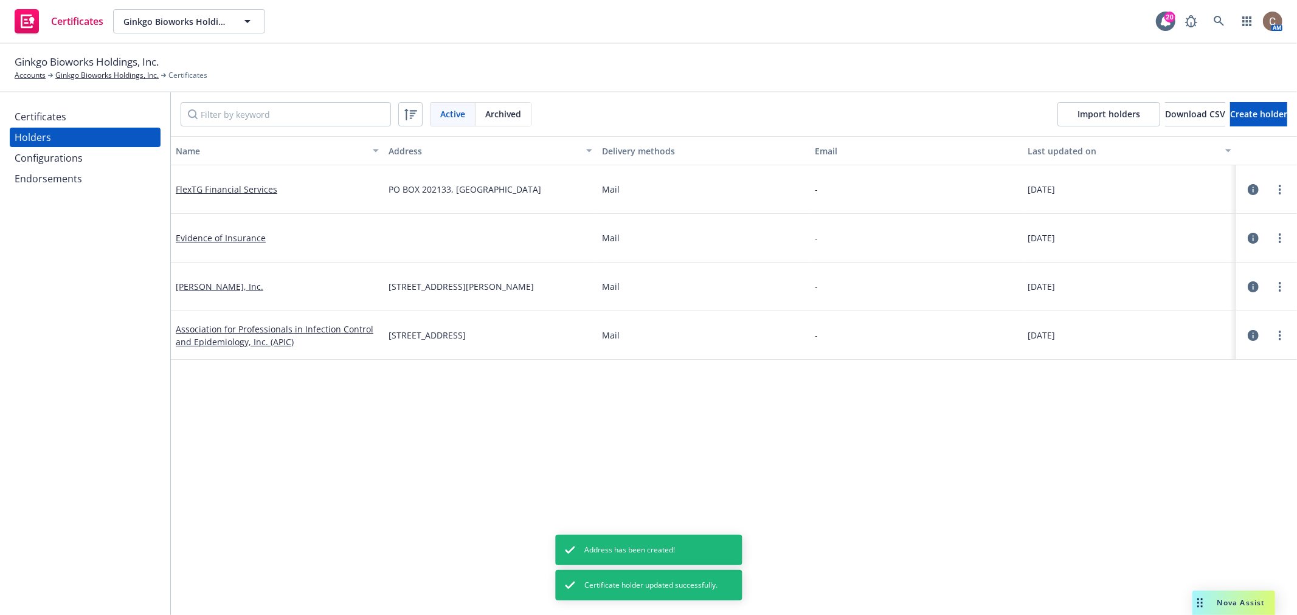
click at [75, 114] on div "Certificates" at bounding box center [85, 116] width 141 height 19
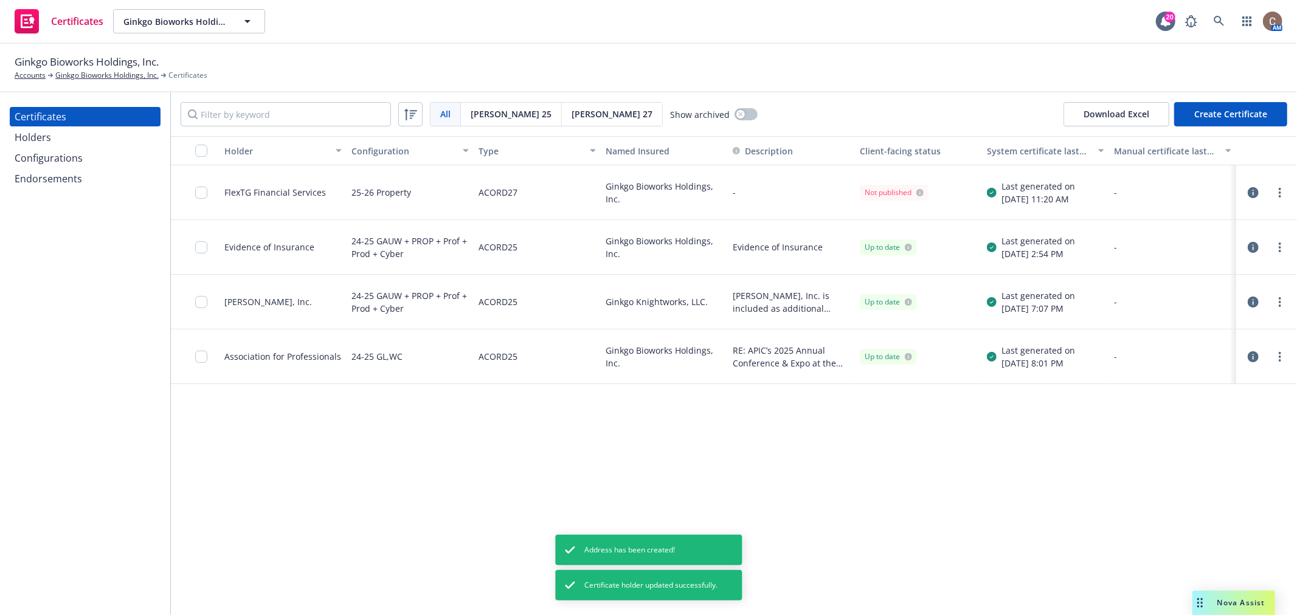
click at [1251, 192] on icon "button" at bounding box center [1253, 192] width 11 height 11
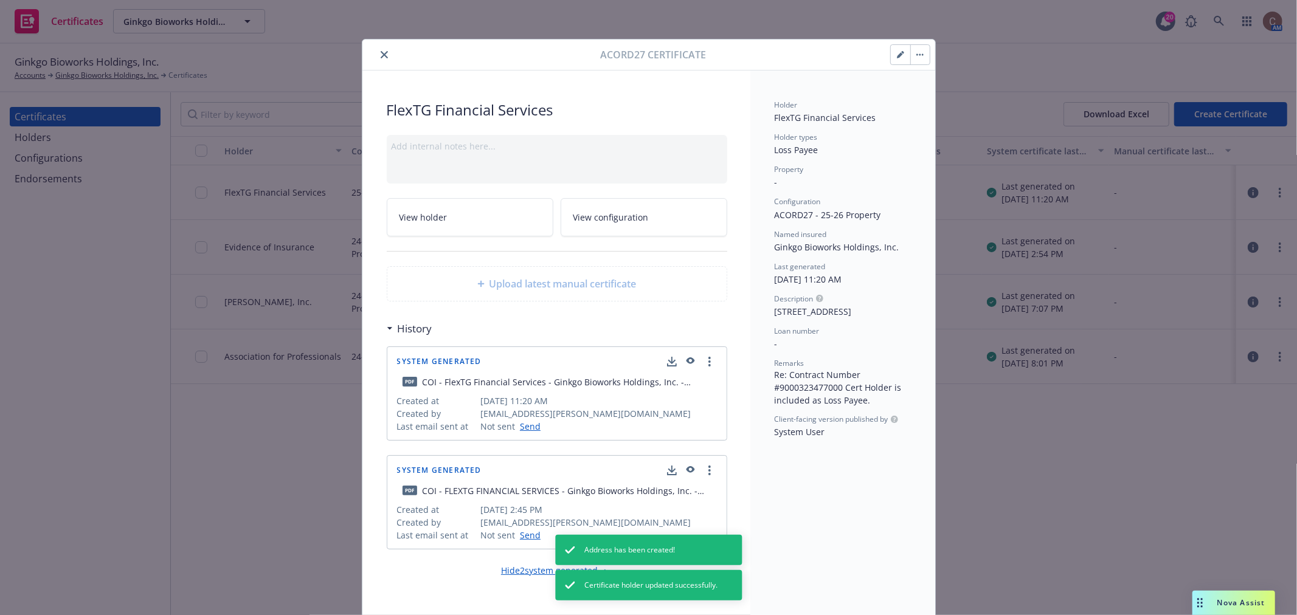
click at [381, 55] on icon "close" at bounding box center [384, 54] width 7 height 7
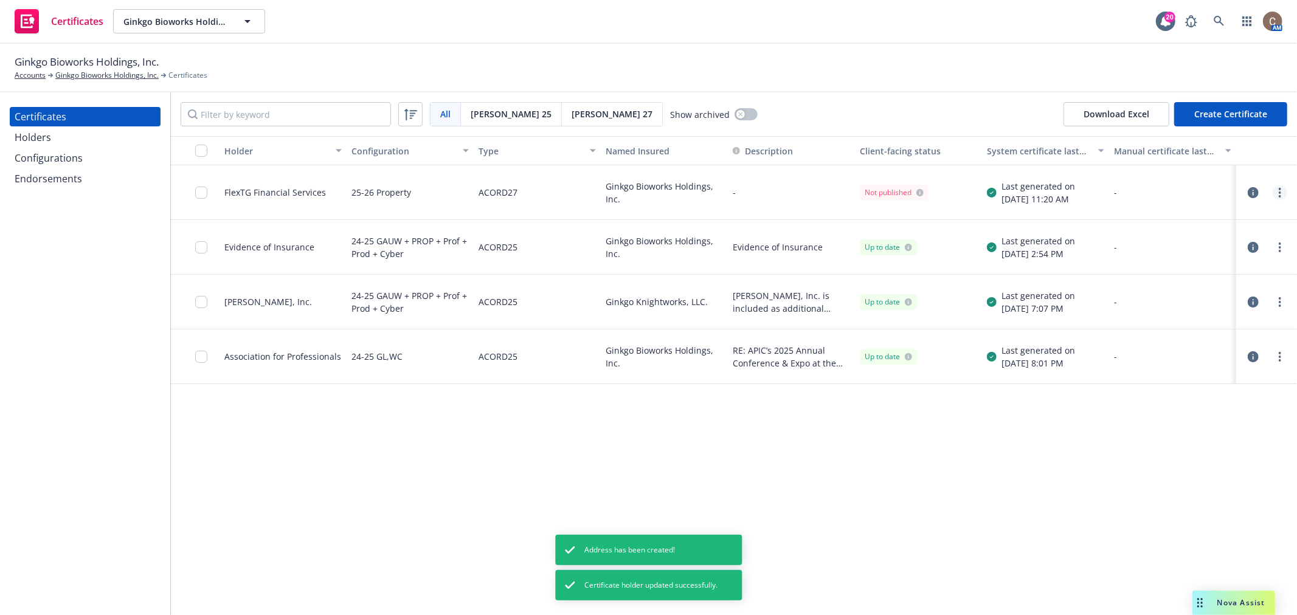
click at [1281, 193] on link "more" at bounding box center [1280, 192] width 15 height 15
click at [1155, 258] on link "Regenerate" at bounding box center [1189, 266] width 195 height 24
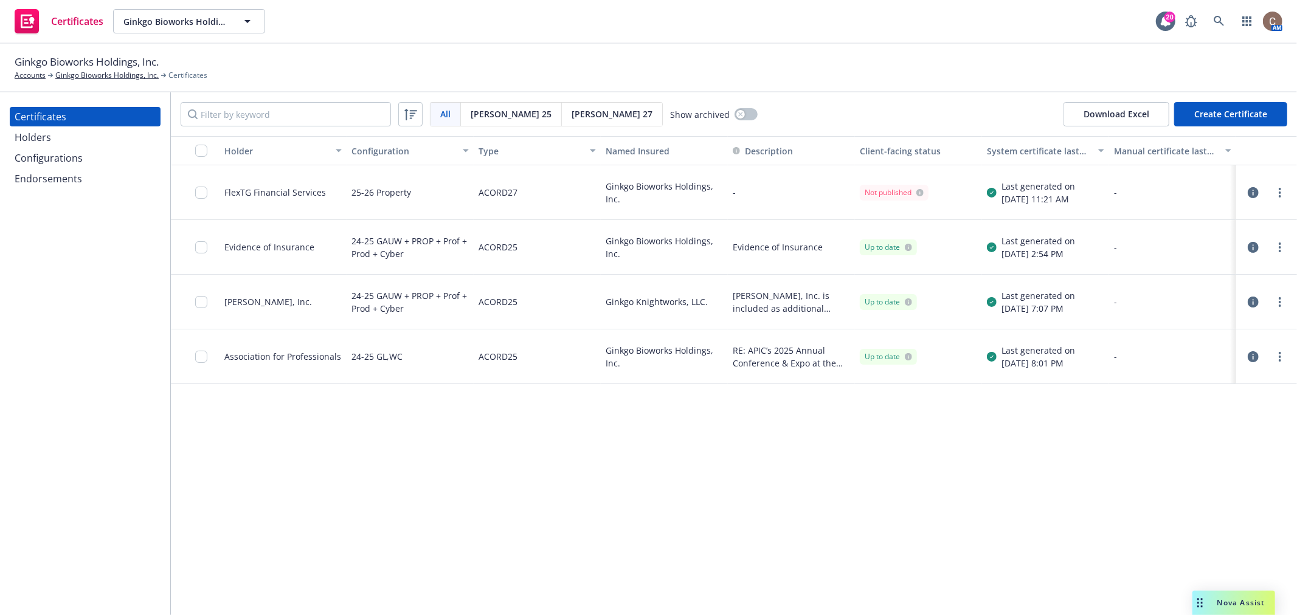
click at [1251, 192] on icon "button" at bounding box center [1253, 192] width 11 height 11
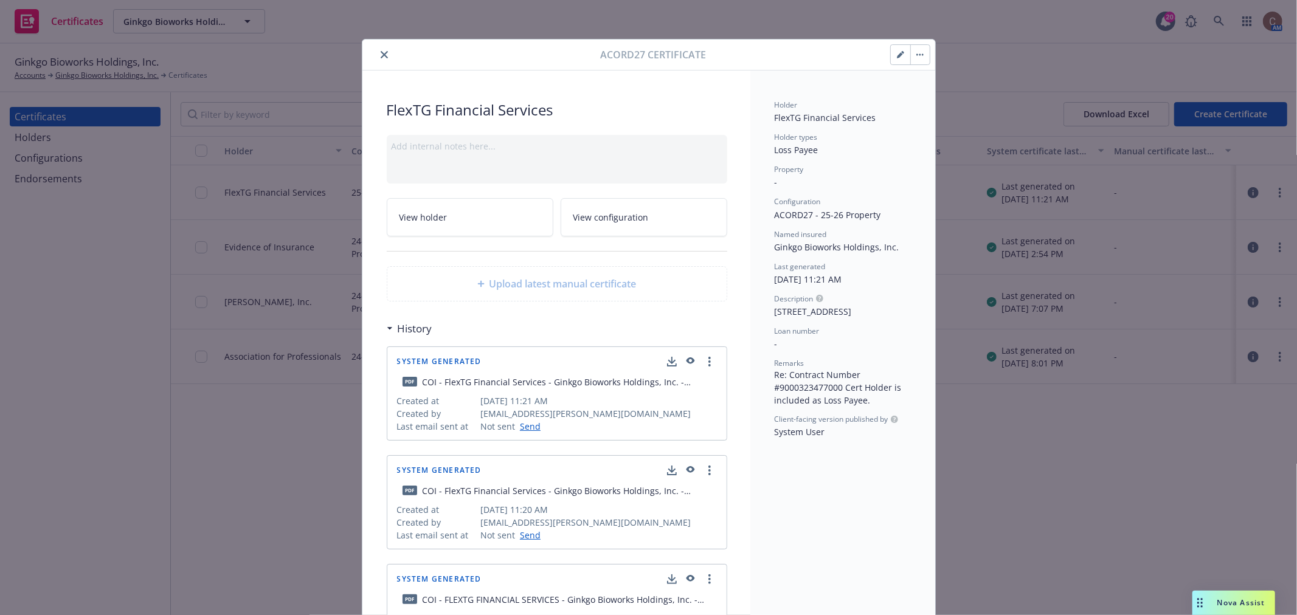
click at [686, 359] on icon "button" at bounding box center [690, 361] width 9 height 7
click at [708, 361] on circle "more" at bounding box center [709, 362] width 2 height 2
click at [913, 47] on button "button" at bounding box center [919, 54] width 19 height 19
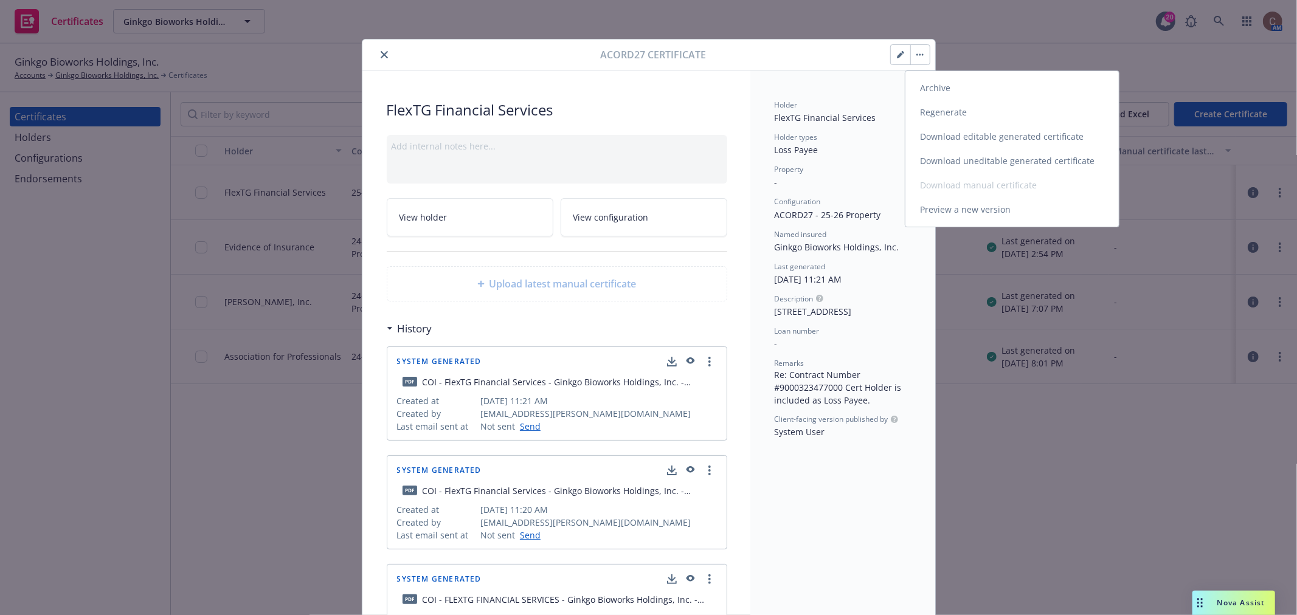
click at [977, 159] on link "Download uneditable generated certificate" at bounding box center [1011, 161] width 213 height 24
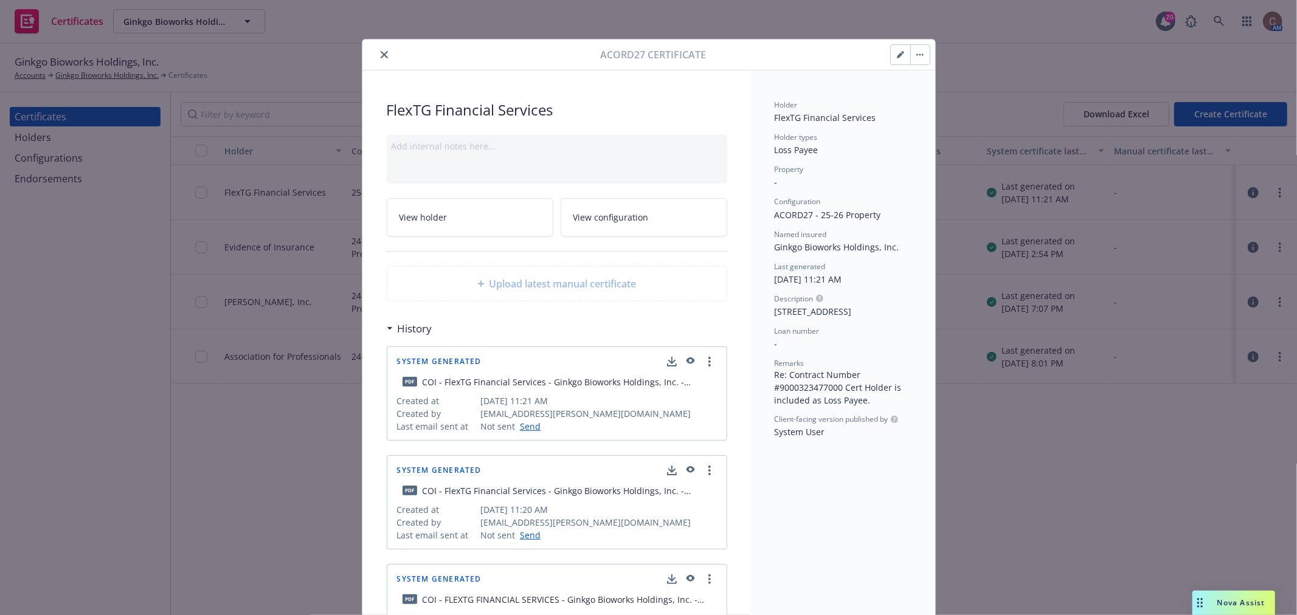
drag, startPoint x: 384, startPoint y: 50, endPoint x: 388, endPoint y: 23, distance: 27.1
click at [384, 50] on button "close" at bounding box center [384, 54] width 15 height 15
